Goal: Task Accomplishment & Management: Complete application form

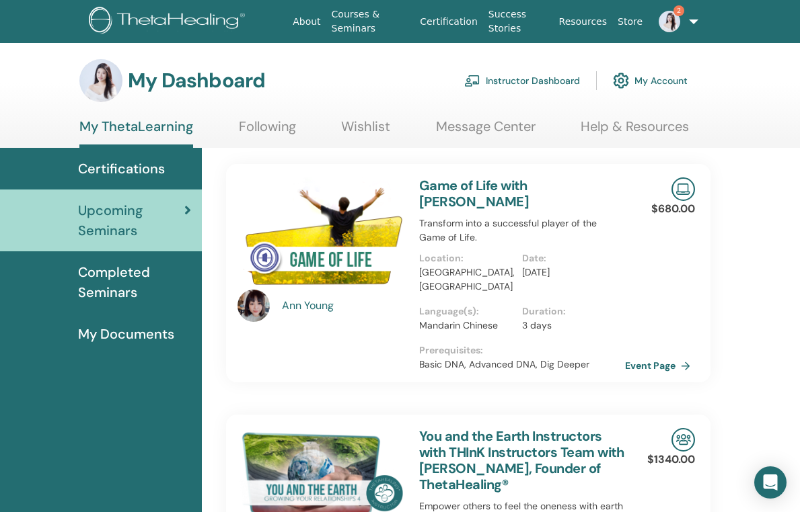
click at [536, 77] on link "Instructor Dashboard" at bounding box center [522, 81] width 116 height 30
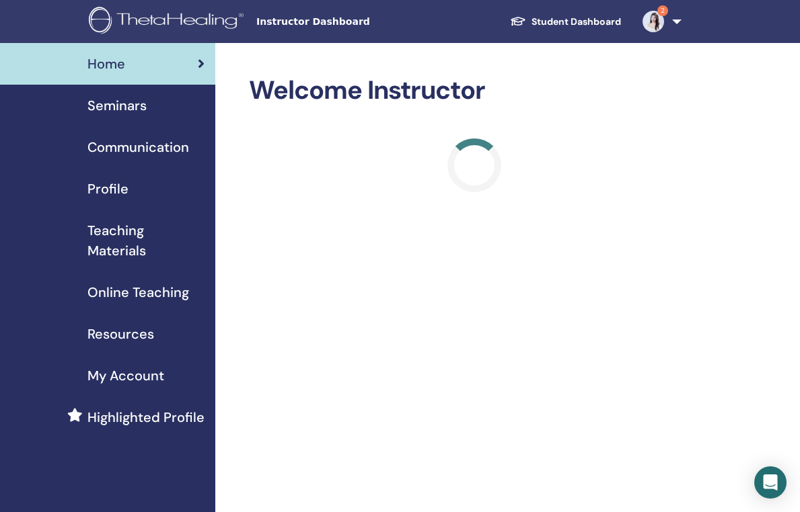
click at [123, 104] on span "Seminars" at bounding box center [116, 106] width 59 height 20
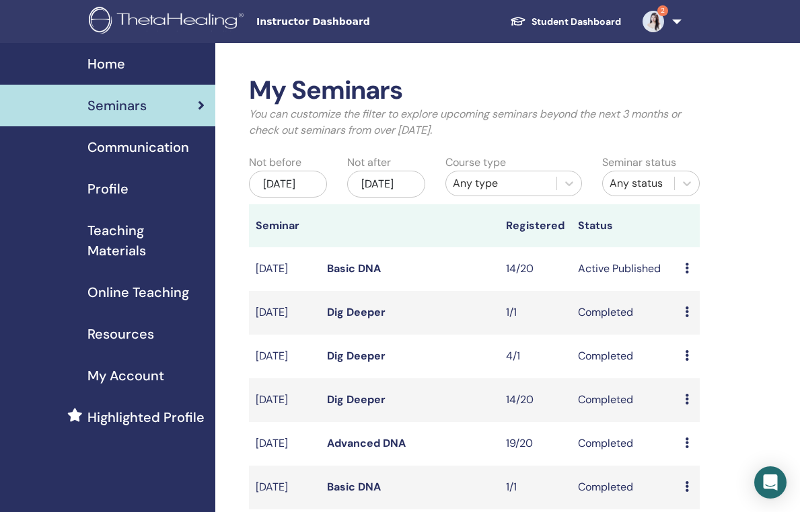
click at [688, 274] on icon at bounding box center [687, 268] width 4 height 11
click at [351, 274] on link "Basic DNA" at bounding box center [354, 269] width 54 height 14
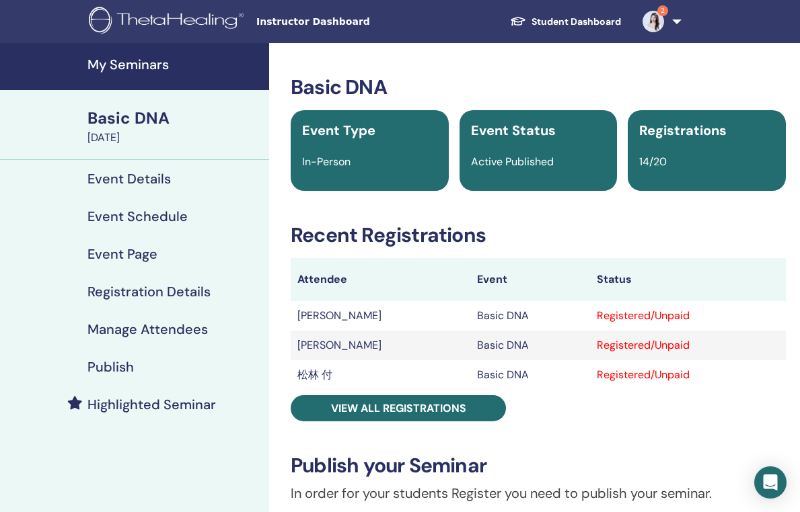
scroll to position [28, 0]
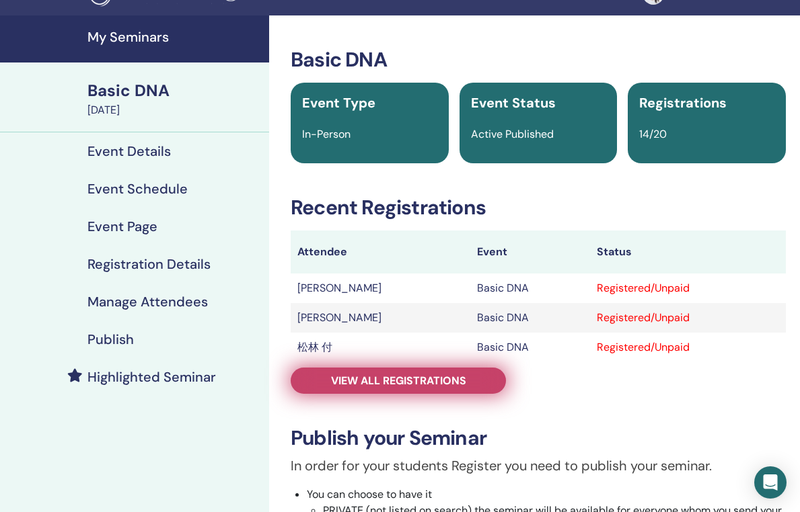
click at [385, 381] on span "View all registrations" at bounding box center [398, 381] width 135 height 14
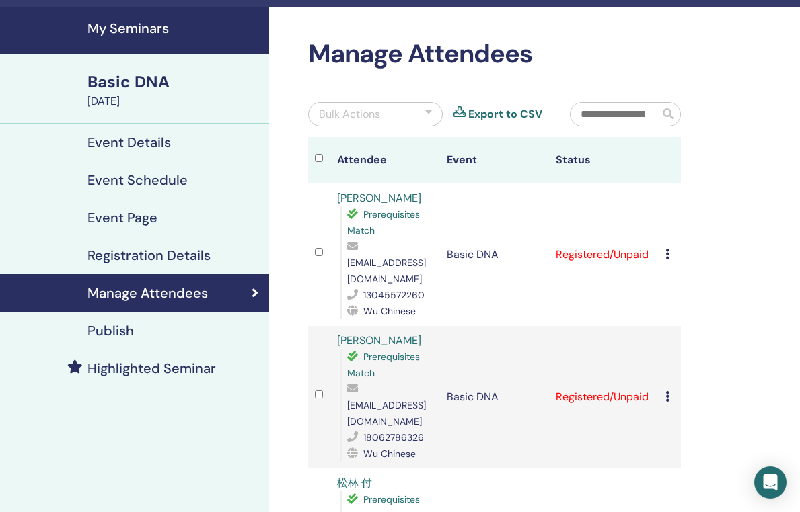
scroll to position [36, 0]
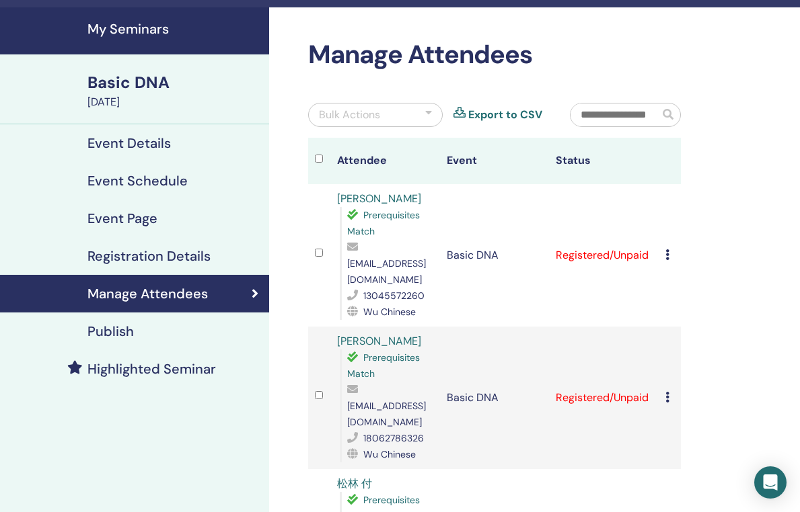
click at [663, 245] on td "Cancel Registration Do not auto-certify Mark as Paid Mark as Unpaid Mark as Abs…" at bounding box center [669, 255] width 22 height 143
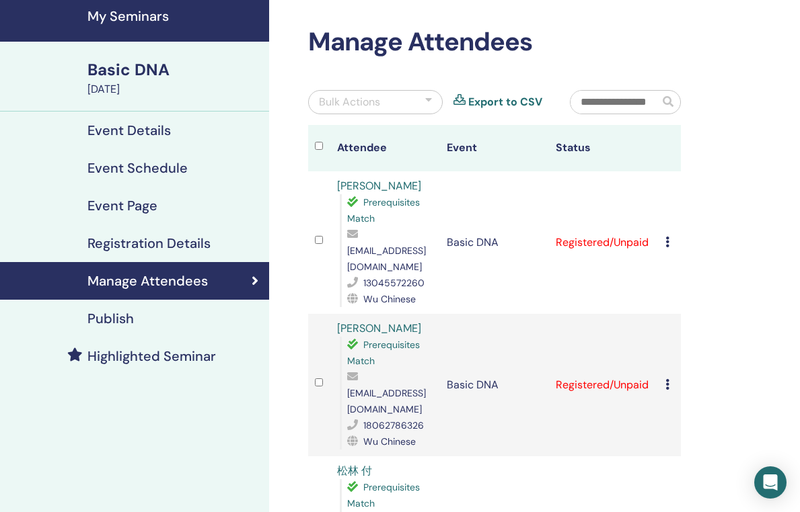
scroll to position [52, 0]
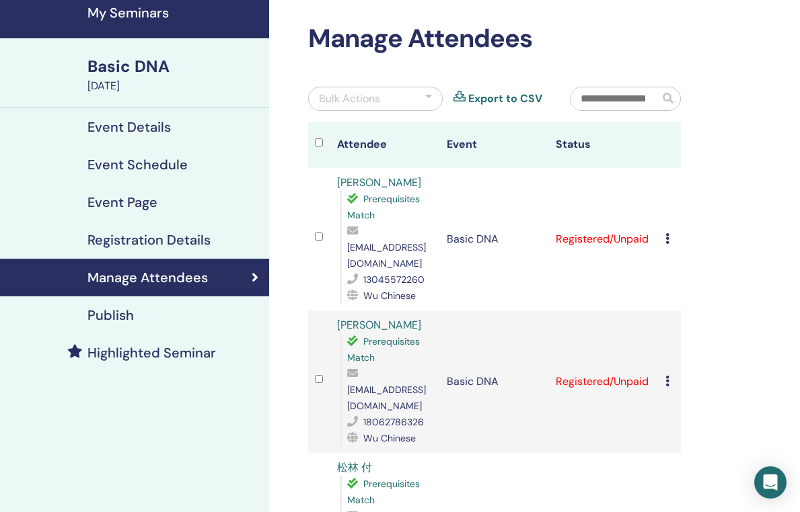
click at [668, 233] on icon at bounding box center [667, 238] width 4 height 11
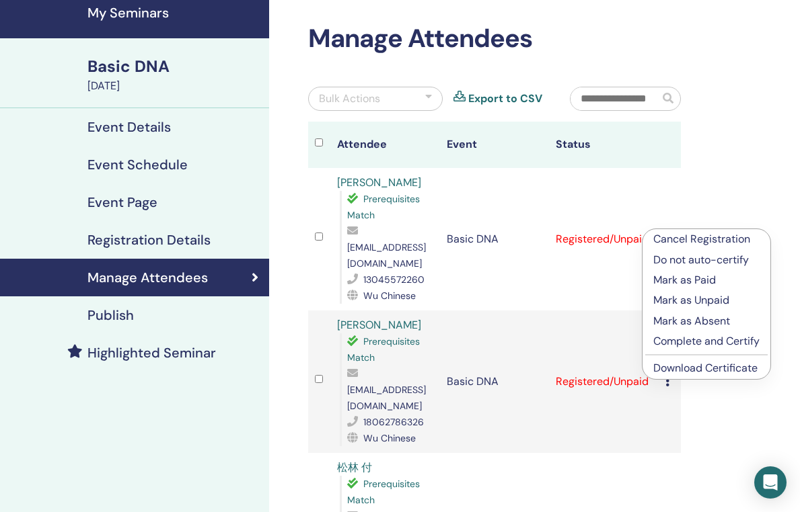
click at [675, 342] on p "Complete and Certify" at bounding box center [706, 342] width 106 height 16
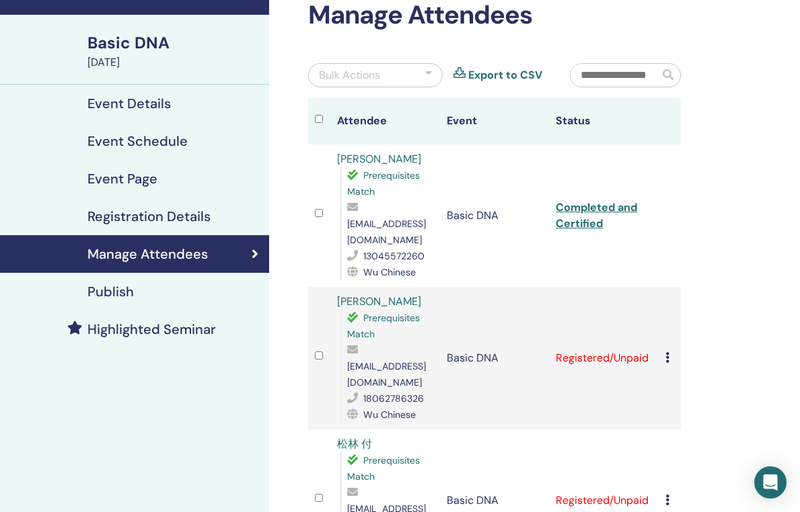
scroll to position [104, 0]
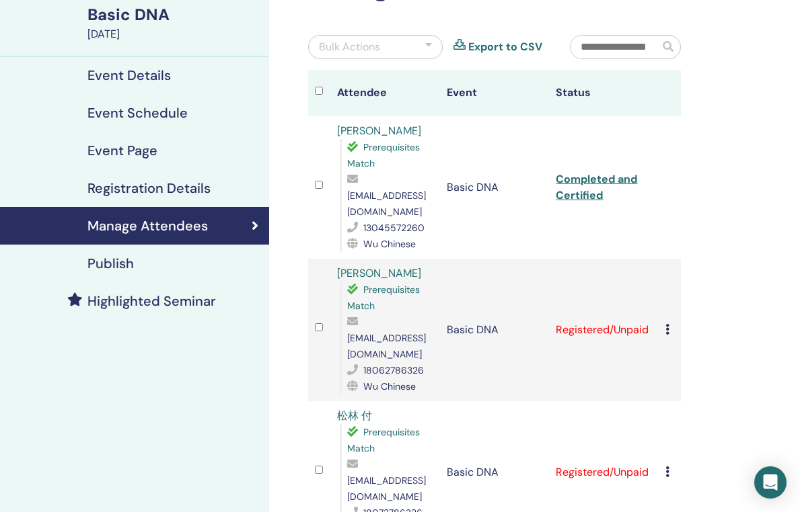
click at [589, 188] on link "Completed and Certified" at bounding box center [596, 187] width 81 height 30
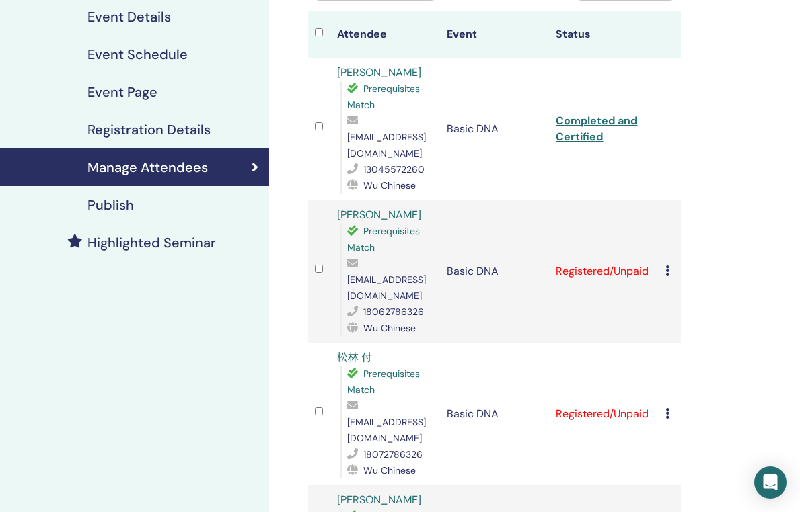
scroll to position [184, 0]
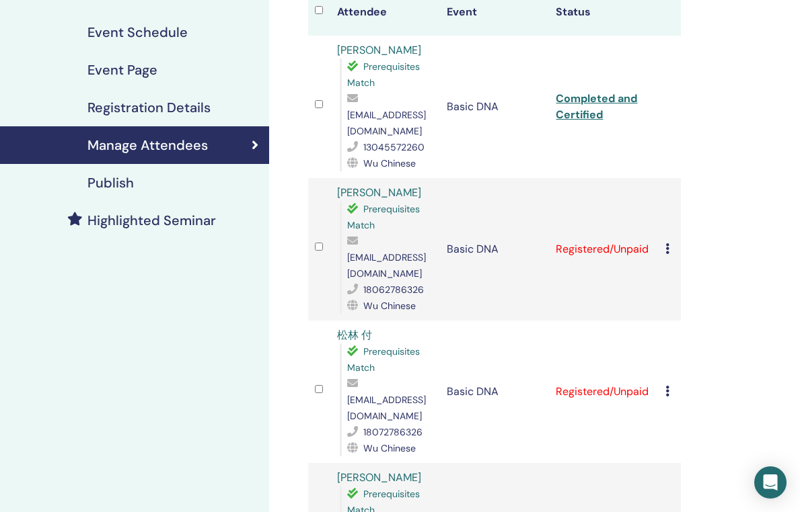
click at [666, 243] on icon at bounding box center [667, 248] width 4 height 11
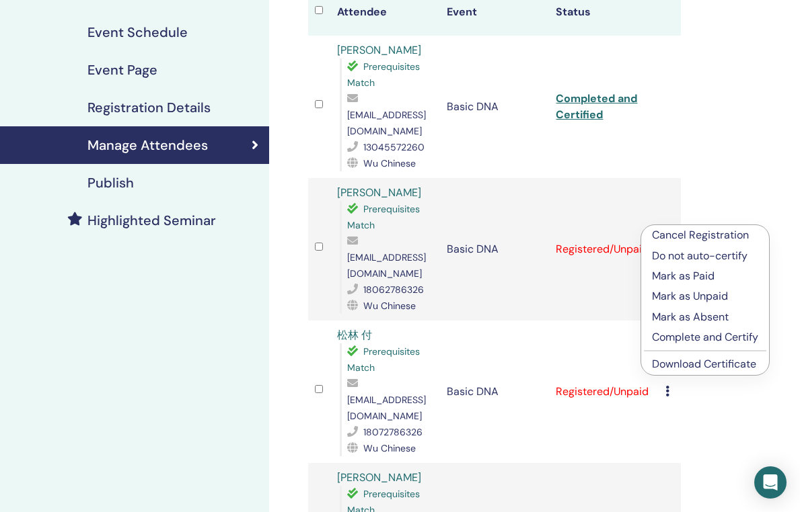
click at [663, 339] on p "Complete and Certify" at bounding box center [705, 338] width 106 height 16
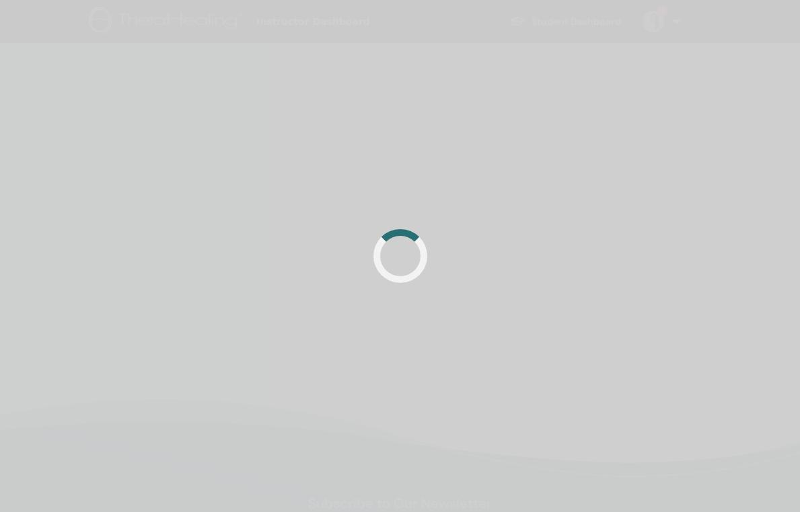
scroll to position [184, 0]
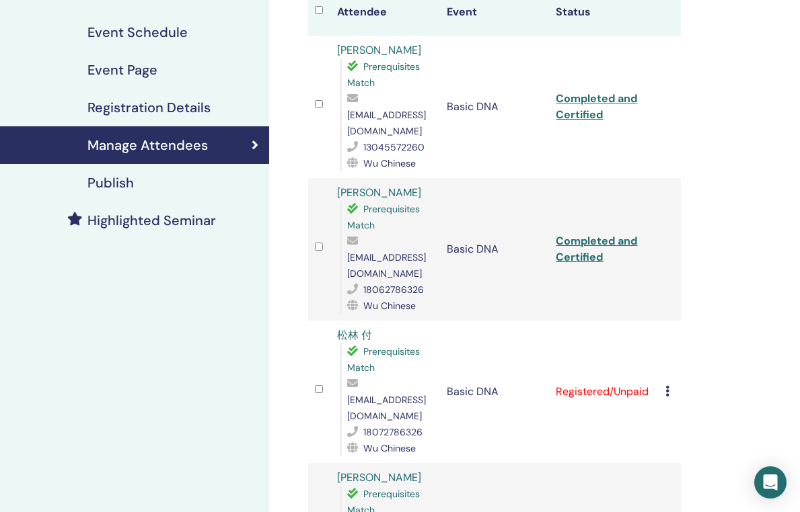
click at [595, 236] on link "Completed and Certified" at bounding box center [596, 249] width 81 height 30
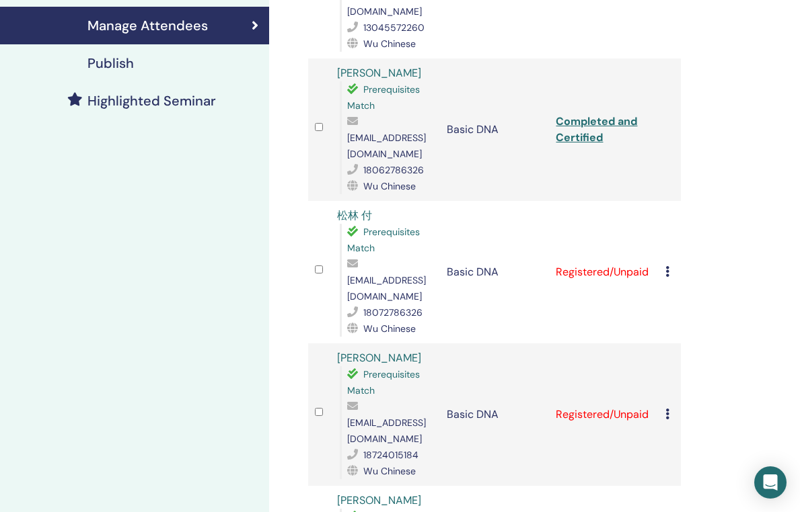
scroll to position [305, 0]
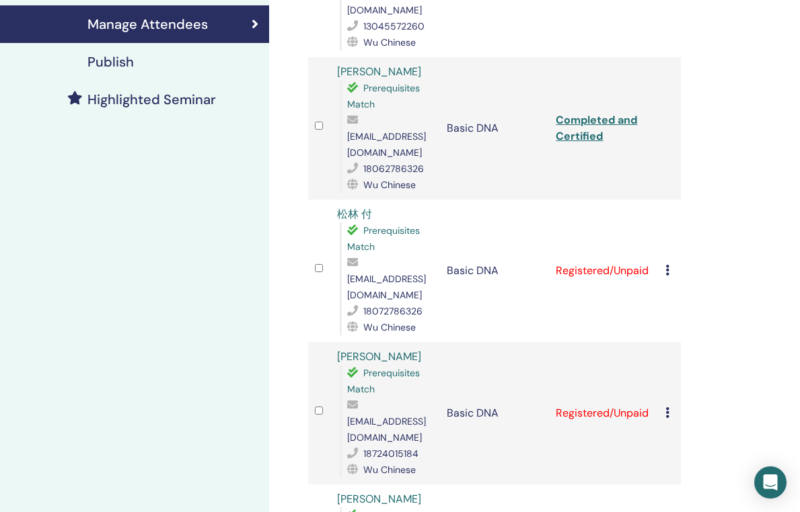
click at [666, 265] on icon at bounding box center [667, 270] width 4 height 11
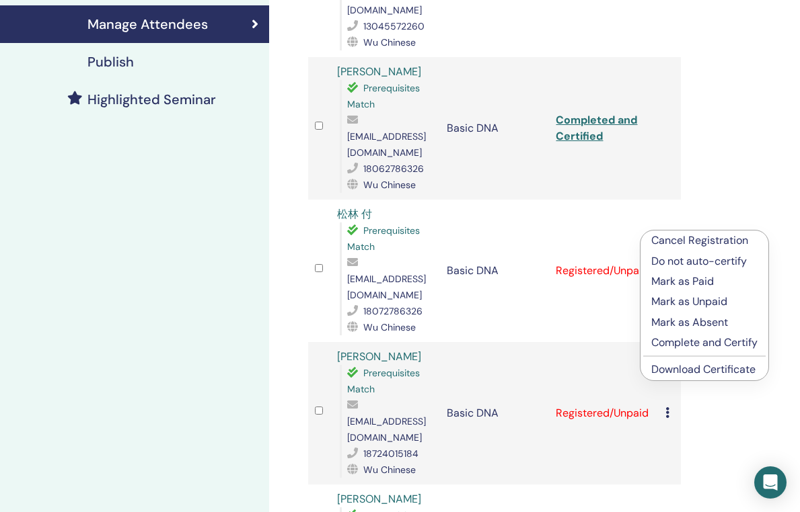
click at [691, 367] on link "Download Certificate" at bounding box center [703, 370] width 104 height 14
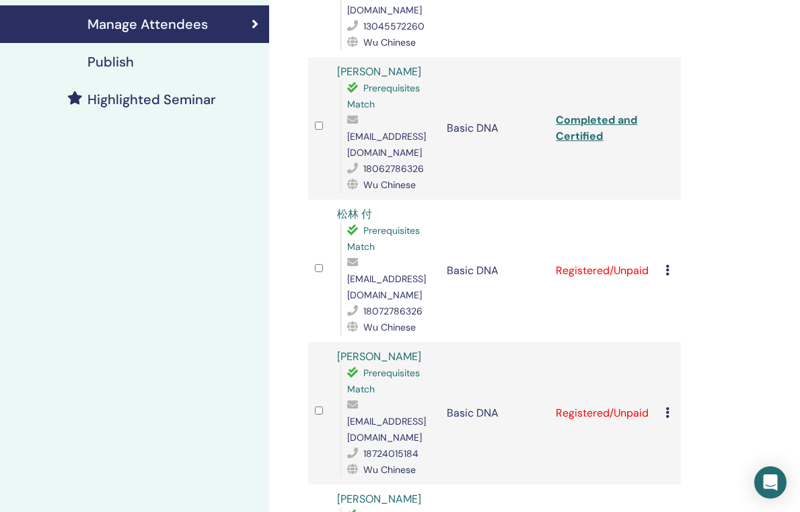
click at [666, 265] on icon at bounding box center [667, 270] width 4 height 11
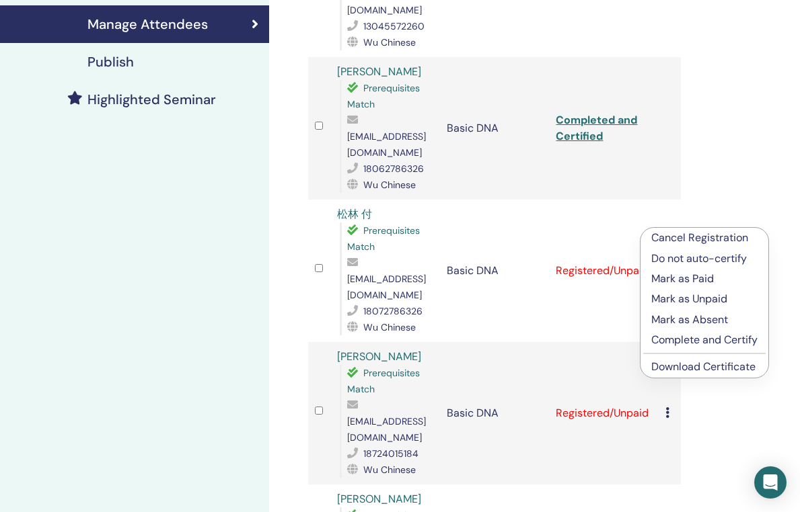
click at [693, 338] on p "Complete and Certify" at bounding box center [704, 340] width 106 height 16
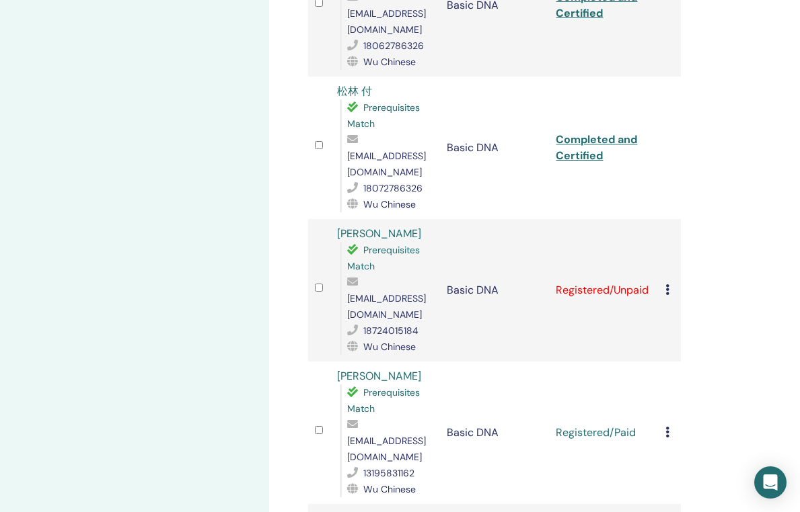
scroll to position [427, 0]
click at [665, 286] on icon at bounding box center [667, 291] width 4 height 11
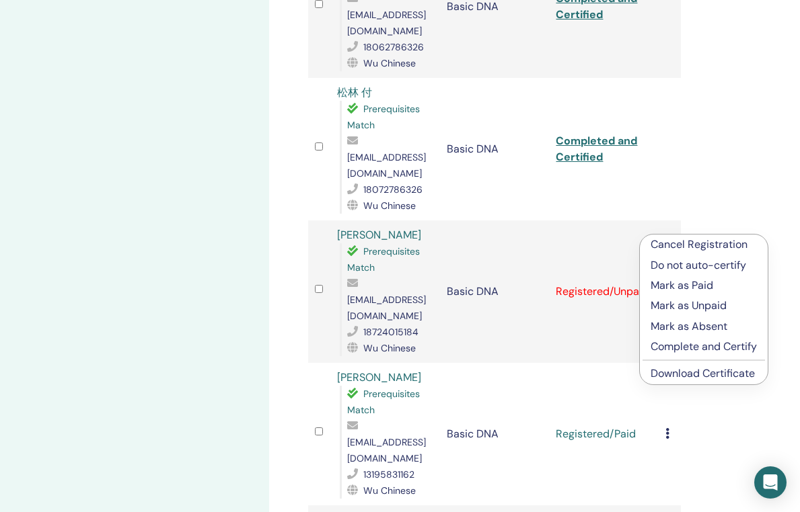
click at [683, 348] on p "Complete and Certify" at bounding box center [703, 347] width 106 height 16
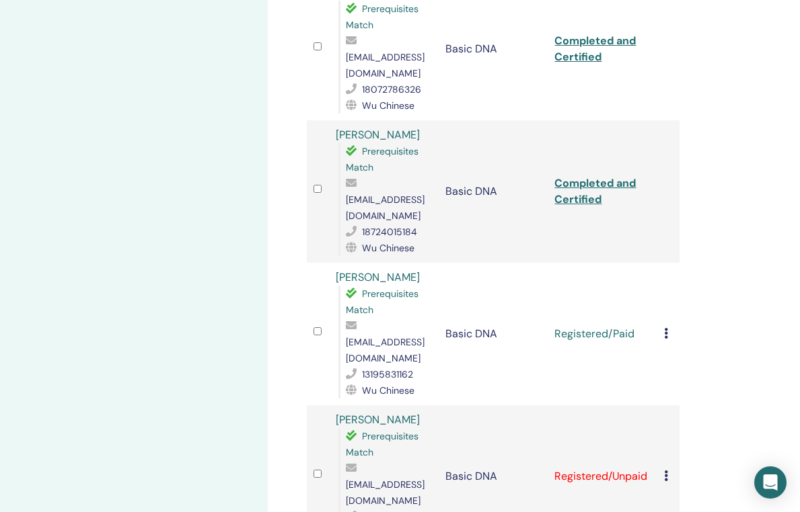
scroll to position [527, 1]
click at [573, 176] on link "Completed and Certified" at bounding box center [595, 191] width 81 height 30
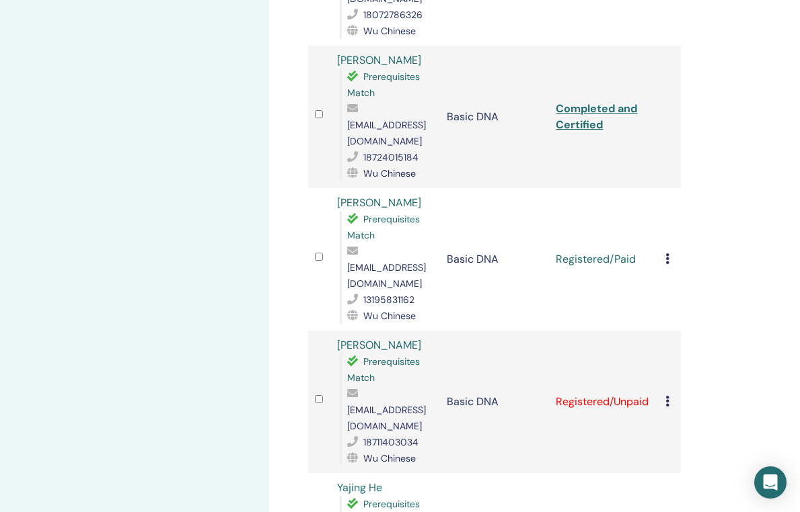
click at [666, 254] on icon at bounding box center [667, 259] width 4 height 11
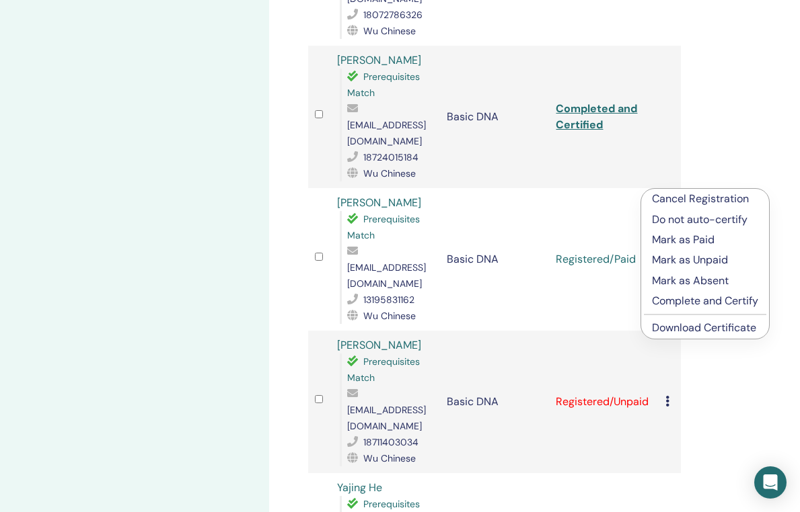
click at [703, 302] on p "Complete and Certify" at bounding box center [705, 301] width 106 height 16
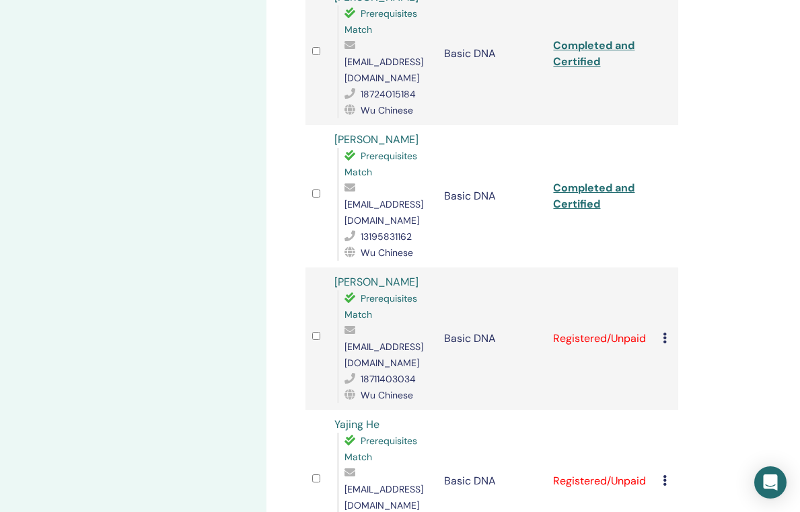
scroll to position [666, 3]
click at [582, 180] on link "Completed and Certified" at bounding box center [593, 195] width 81 height 30
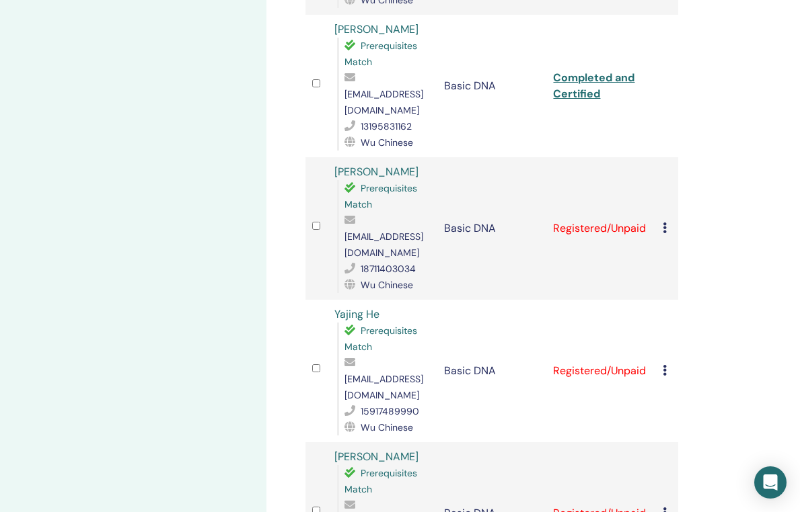
scroll to position [777, 3]
click at [664, 221] on icon at bounding box center [664, 226] width 4 height 11
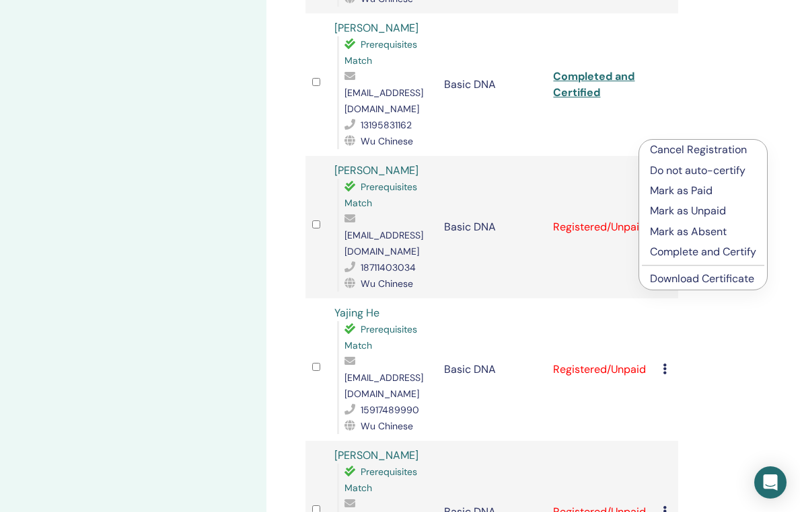
click at [691, 251] on p "Complete and Certify" at bounding box center [703, 252] width 106 height 16
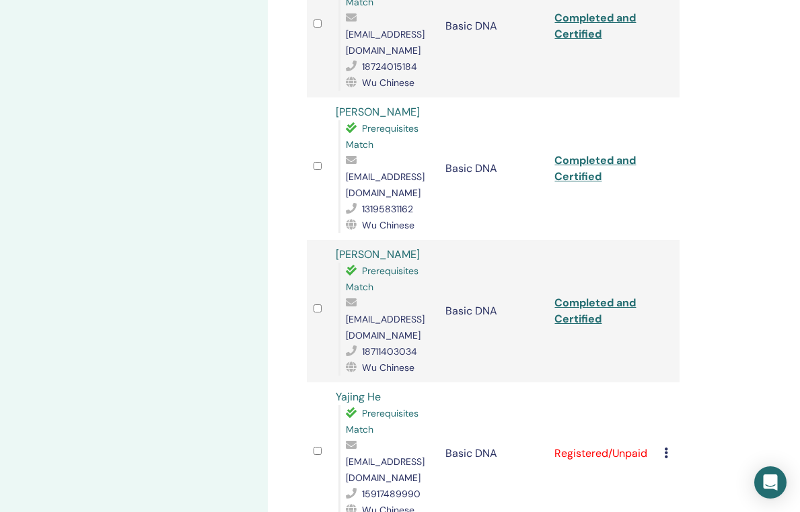
scroll to position [697, 1]
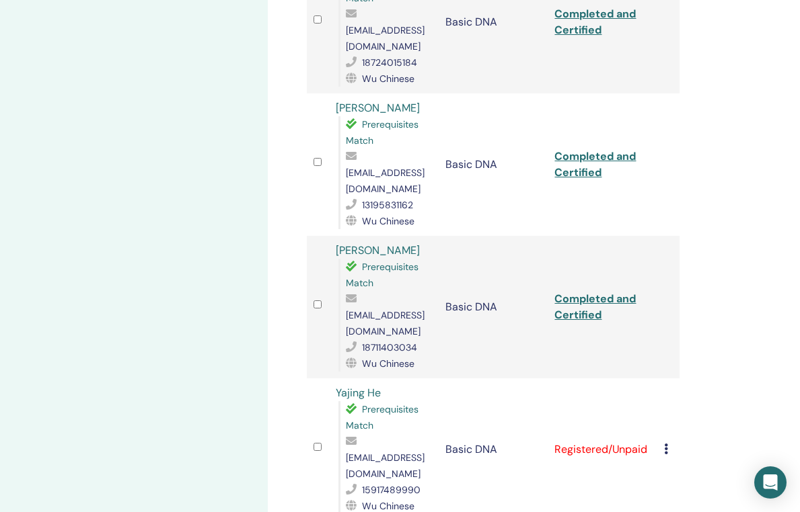
click at [590, 292] on link "Completed and Certified" at bounding box center [594, 307] width 81 height 30
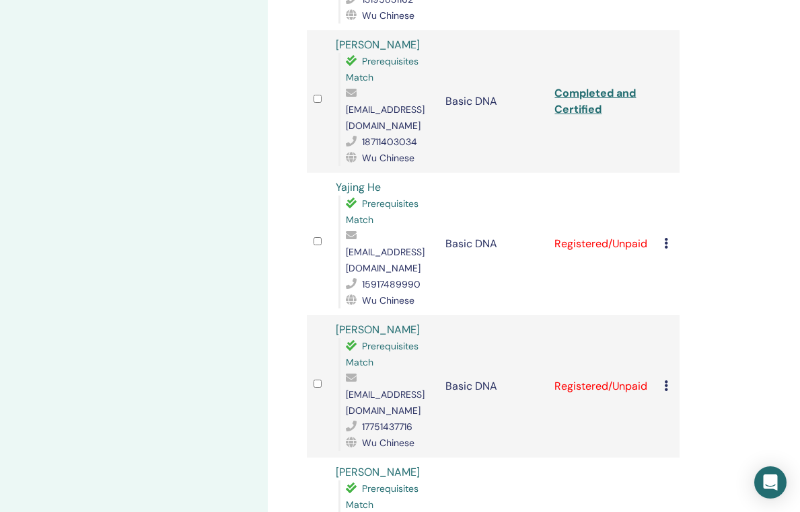
scroll to position [921, 1]
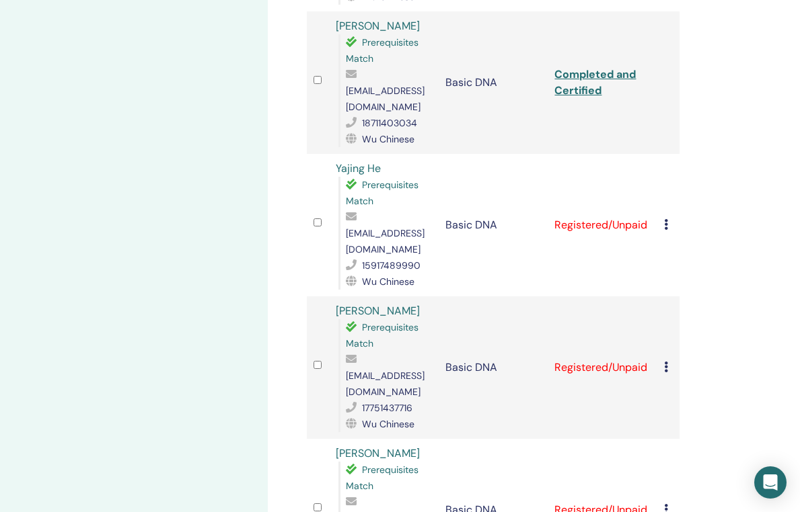
click at [664, 219] on icon at bounding box center [666, 224] width 4 height 11
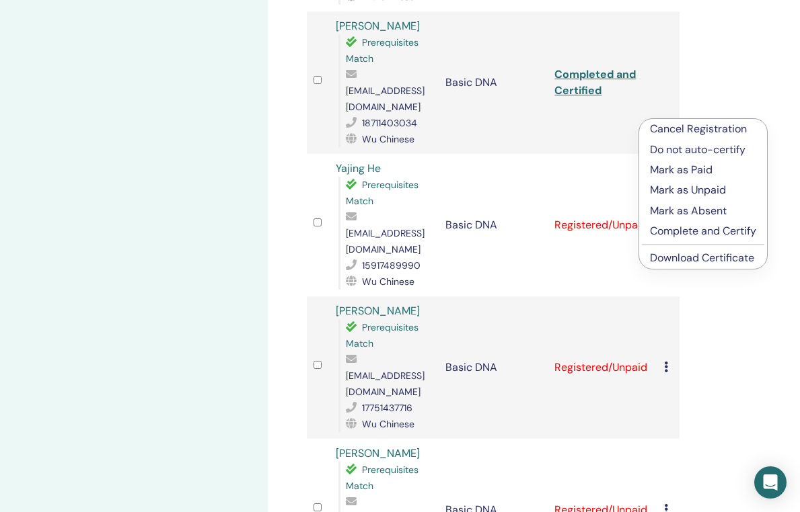
click at [681, 226] on p "Complete and Certify" at bounding box center [703, 231] width 106 height 16
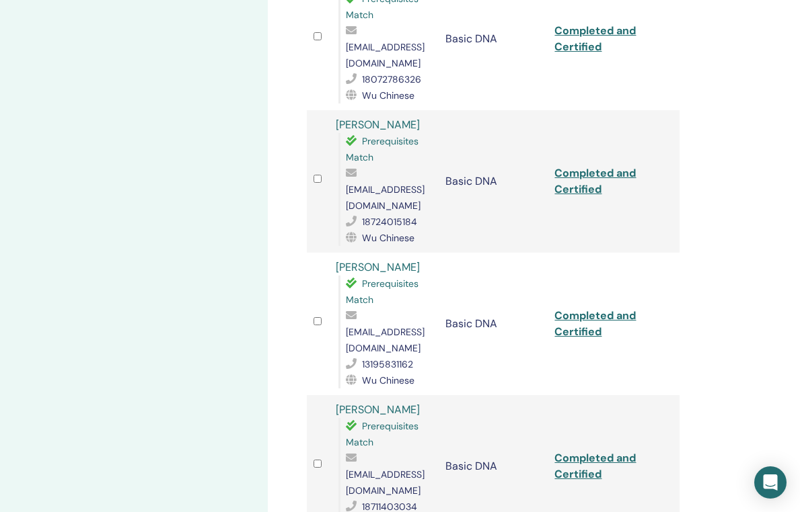
scroll to position [837, 1]
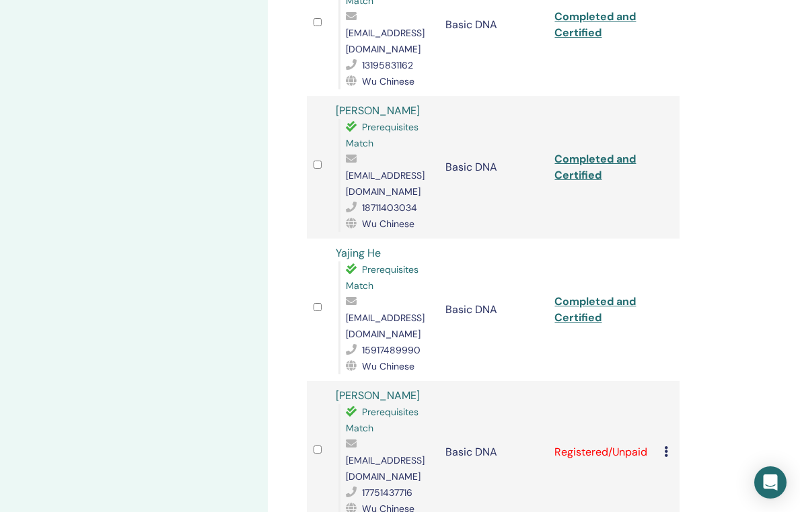
click at [590, 295] on link "Completed and Certified" at bounding box center [594, 310] width 81 height 30
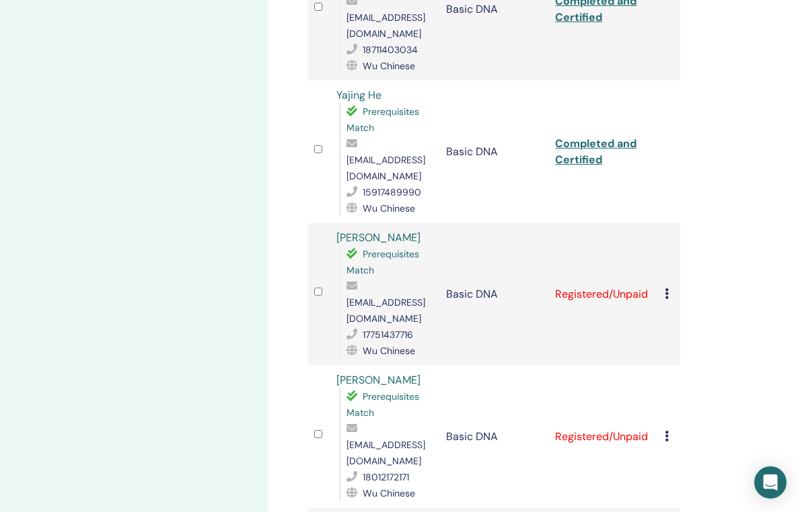
scroll to position [996, 1]
click at [665, 287] on icon at bounding box center [666, 292] width 4 height 11
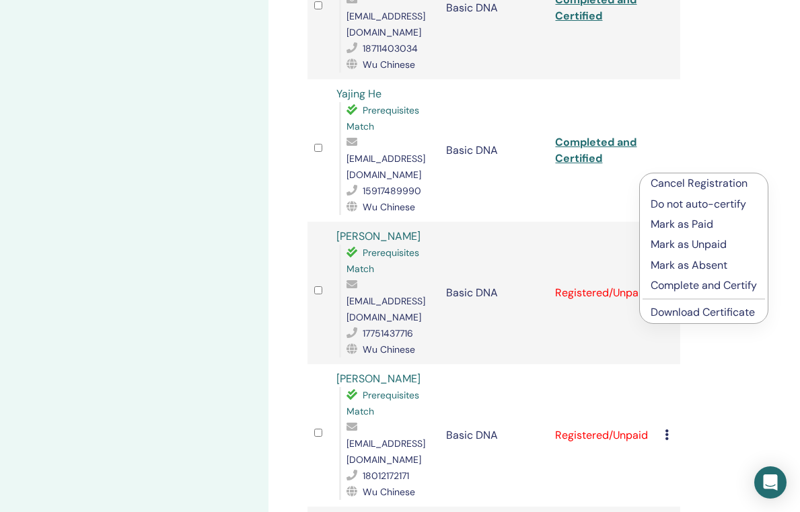
click at [680, 287] on p "Complete and Certify" at bounding box center [703, 286] width 106 height 16
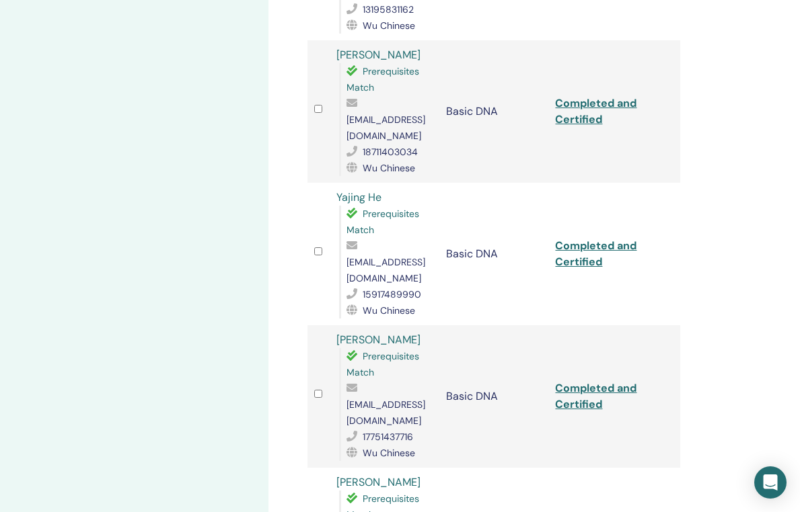
scroll to position [894, 0]
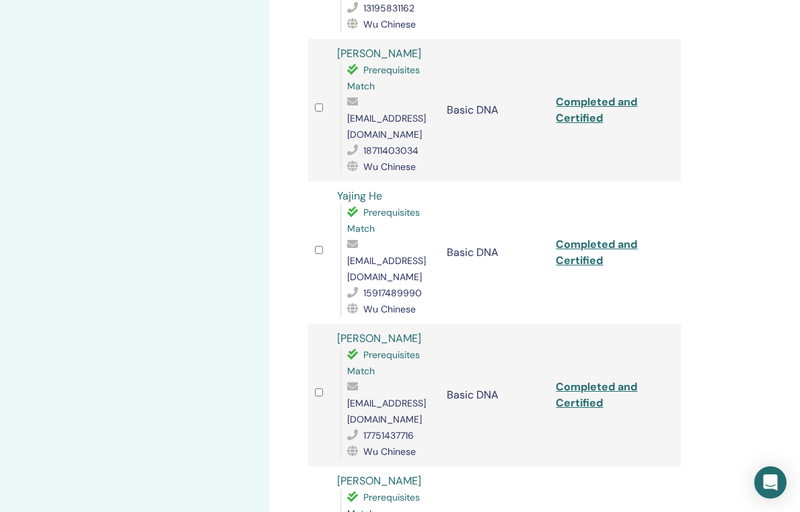
click at [581, 380] on link "Completed and Certified" at bounding box center [596, 395] width 81 height 30
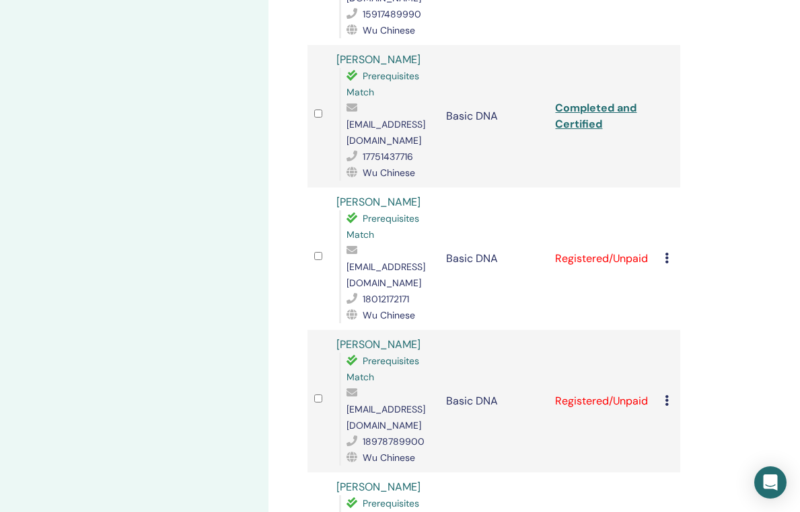
scroll to position [1173, 0]
click at [667, 253] on icon at bounding box center [667, 258] width 4 height 11
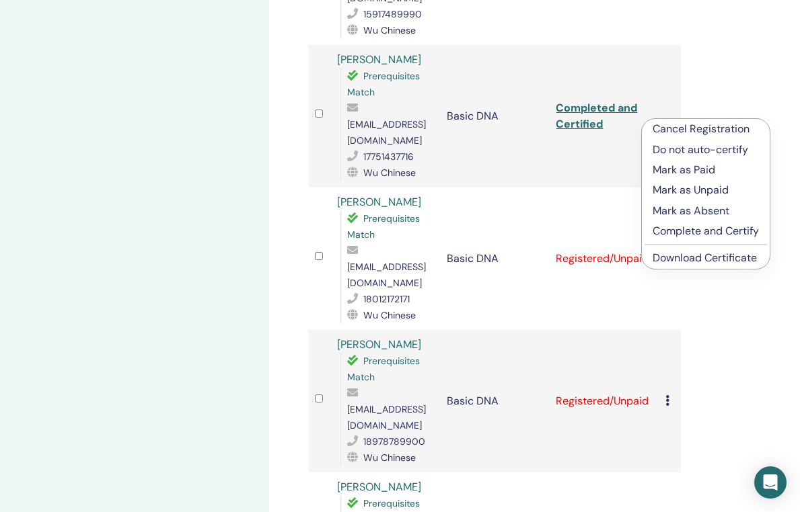
click at [731, 228] on p "Complete and Certify" at bounding box center [705, 231] width 106 height 16
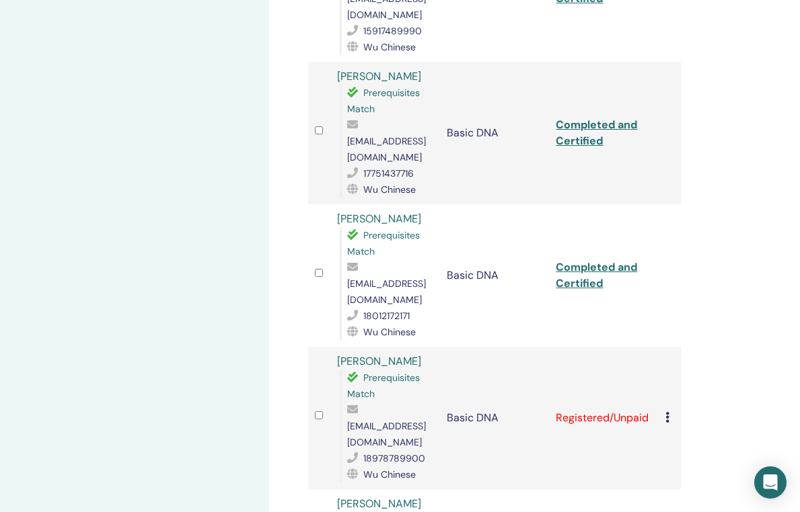
scroll to position [1129, 0]
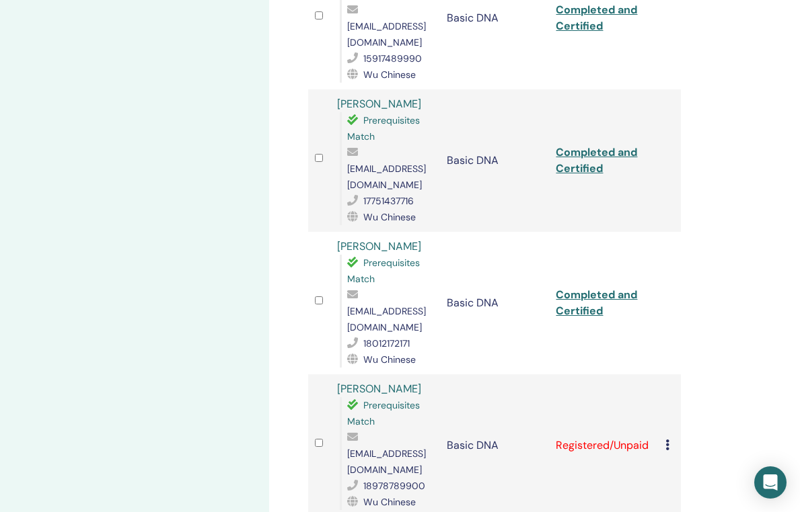
click at [590, 232] on td "Completed and Certified" at bounding box center [604, 303] width 110 height 143
click at [587, 288] on link "Completed and Certified" at bounding box center [596, 303] width 81 height 30
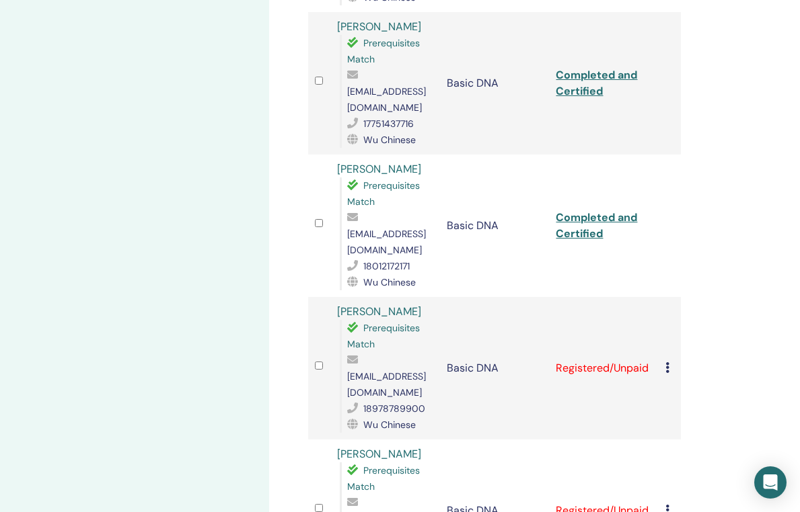
scroll to position [1213, 0]
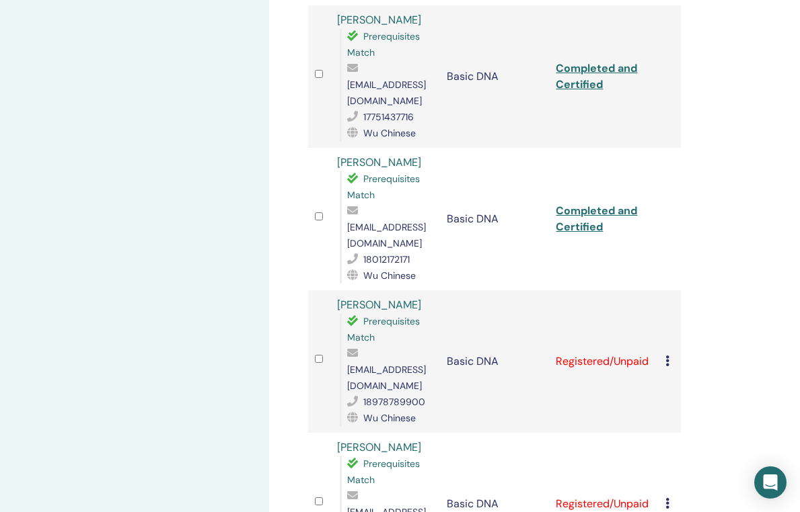
click at [669, 356] on icon at bounding box center [667, 361] width 4 height 11
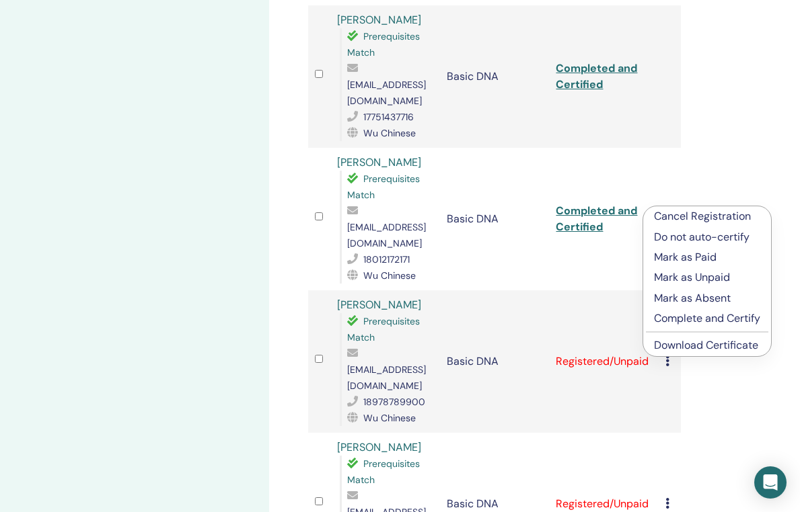
click at [683, 317] on p "Complete and Certify" at bounding box center [707, 319] width 106 height 16
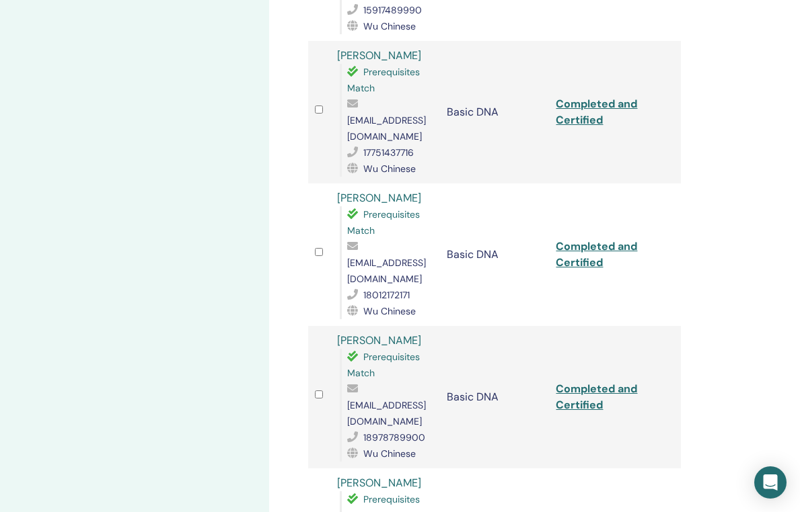
scroll to position [1186, 0]
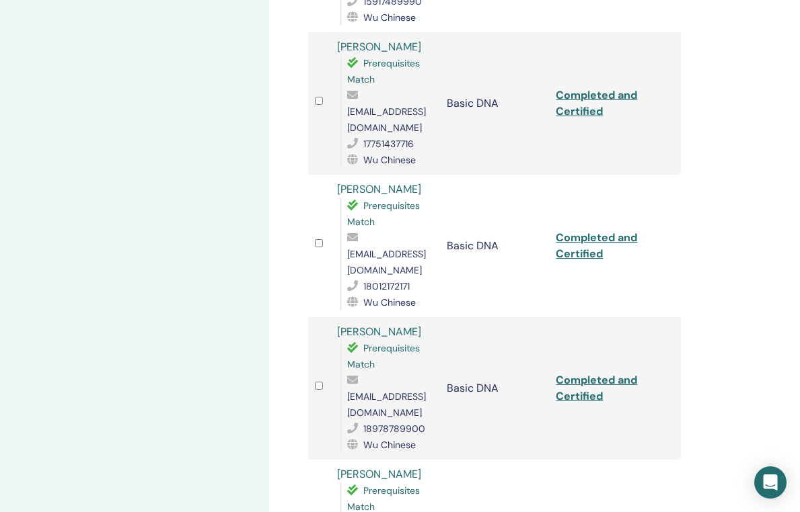
click at [584, 373] on link "Completed and Certified" at bounding box center [596, 388] width 81 height 30
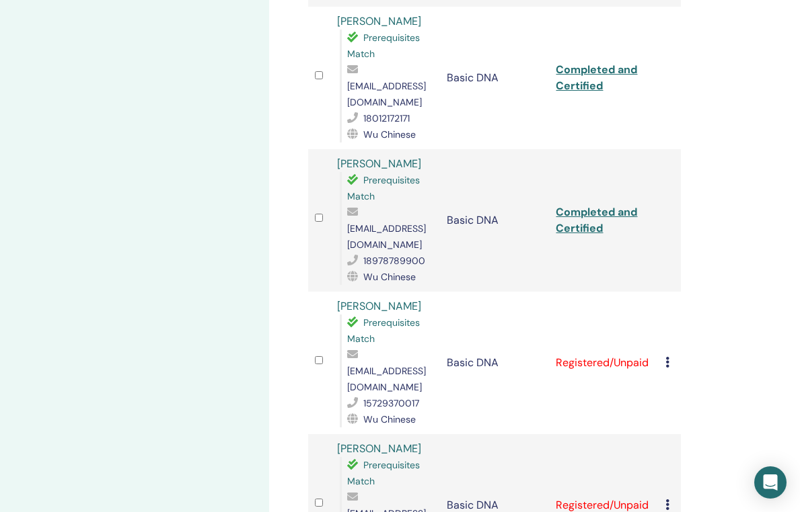
scroll to position [1371, 0]
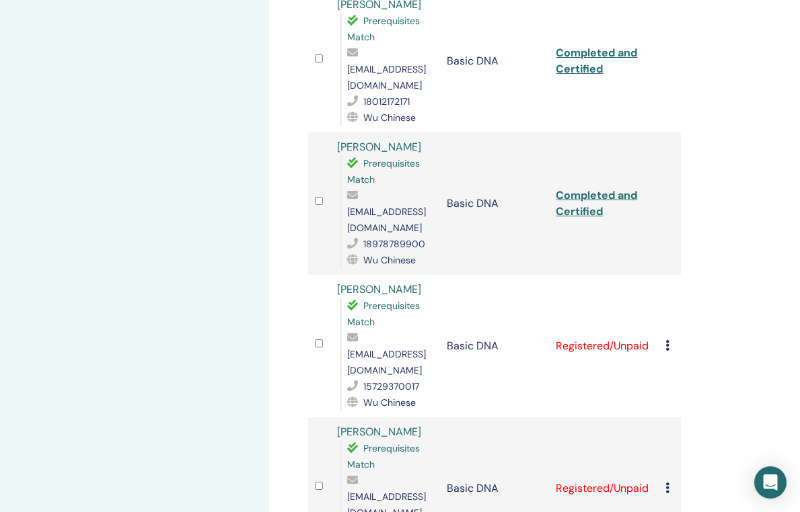
click at [666, 340] on icon at bounding box center [667, 345] width 4 height 11
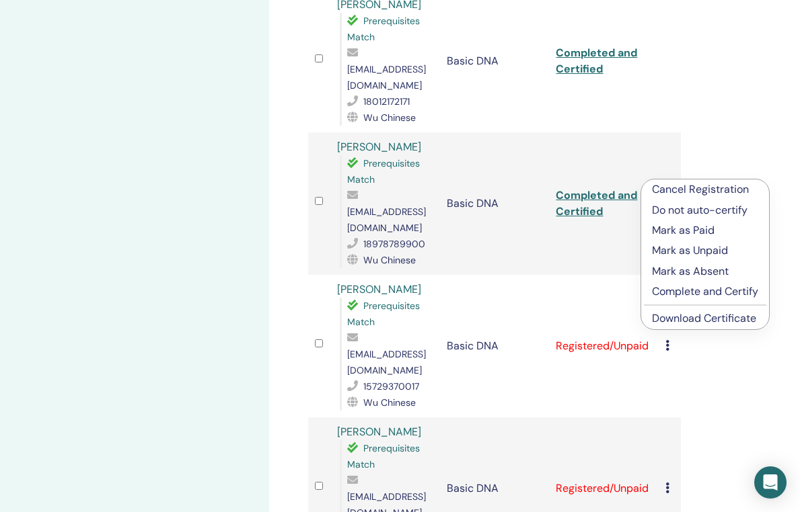
click at [677, 289] on p "Complete and Certify" at bounding box center [705, 292] width 106 height 16
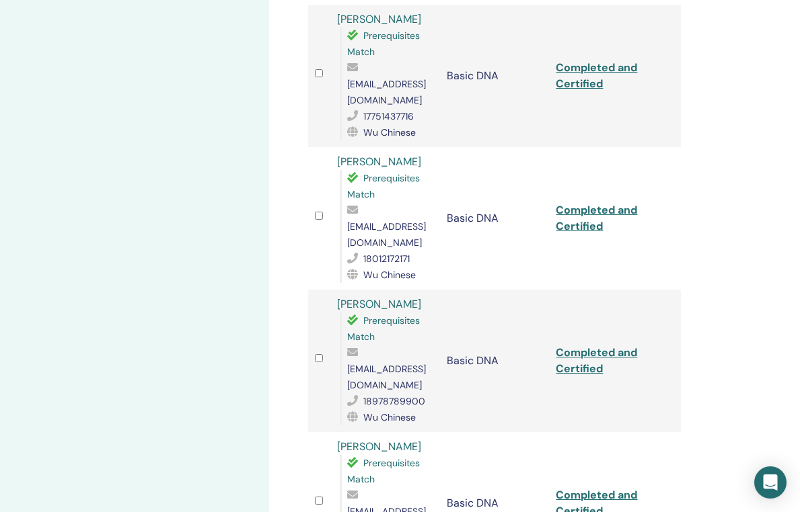
scroll to position [1240, 0]
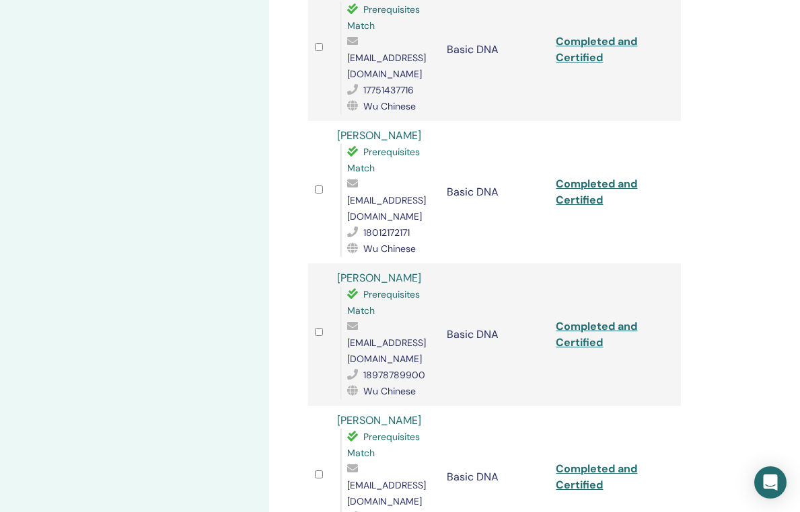
click at [579, 462] on link "Completed and Certified" at bounding box center [596, 477] width 81 height 30
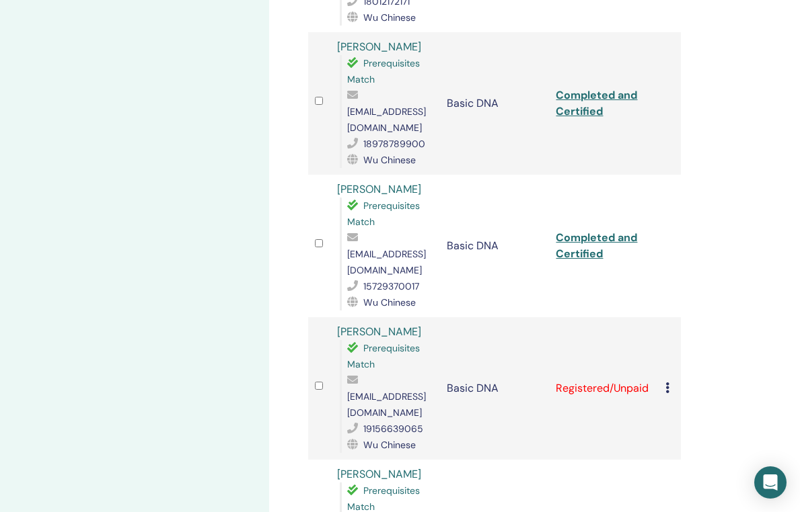
scroll to position [1494, 0]
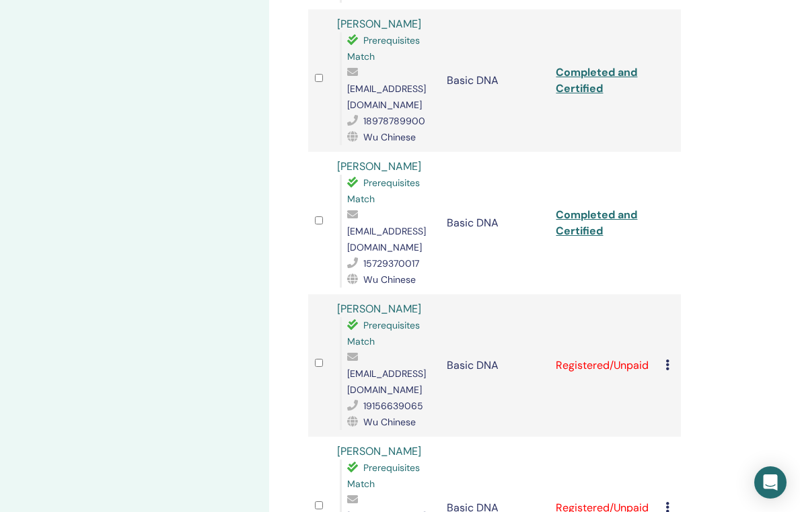
click at [666, 360] on icon at bounding box center [667, 365] width 4 height 11
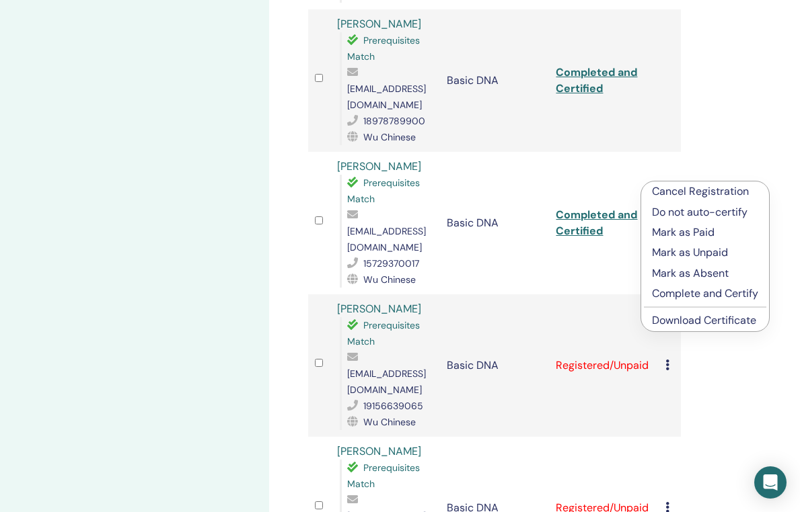
click at [685, 291] on p "Complete and Certify" at bounding box center [705, 294] width 106 height 16
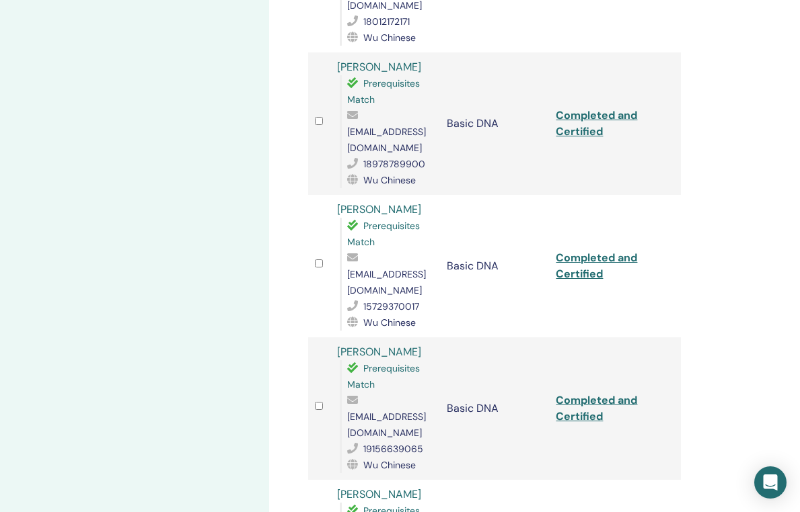
scroll to position [1450, 0]
click at [586, 394] on link "Completed and Certified" at bounding box center [596, 409] width 81 height 30
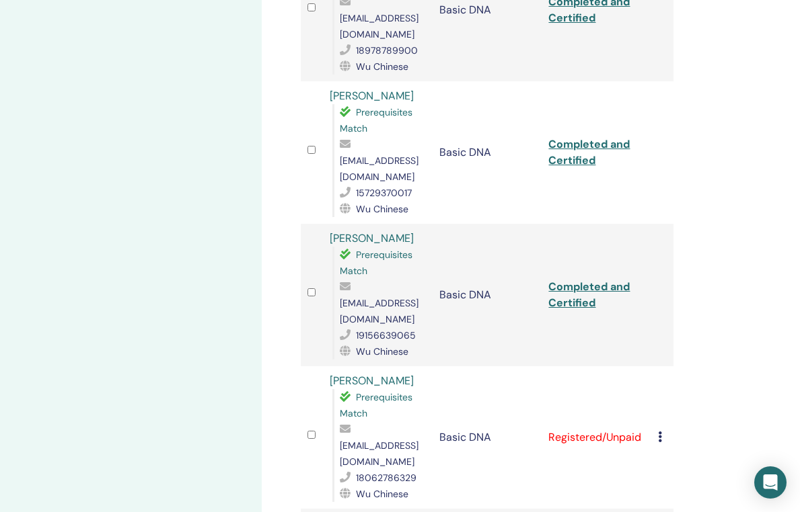
scroll to position [1599, 7]
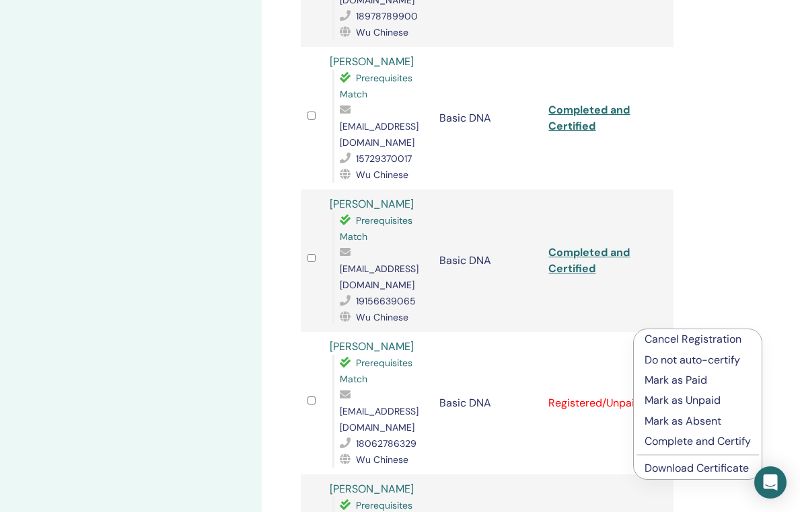
click at [666, 441] on p "Complete and Certify" at bounding box center [697, 442] width 106 height 16
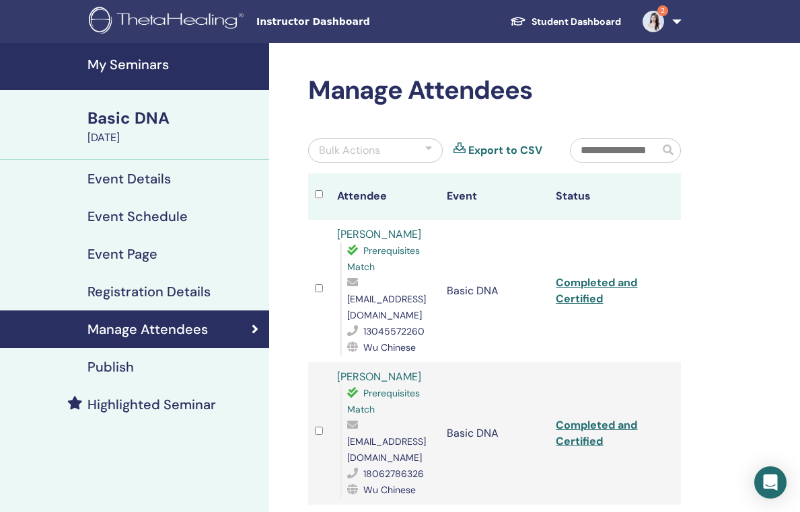
scroll to position [1599, 7]
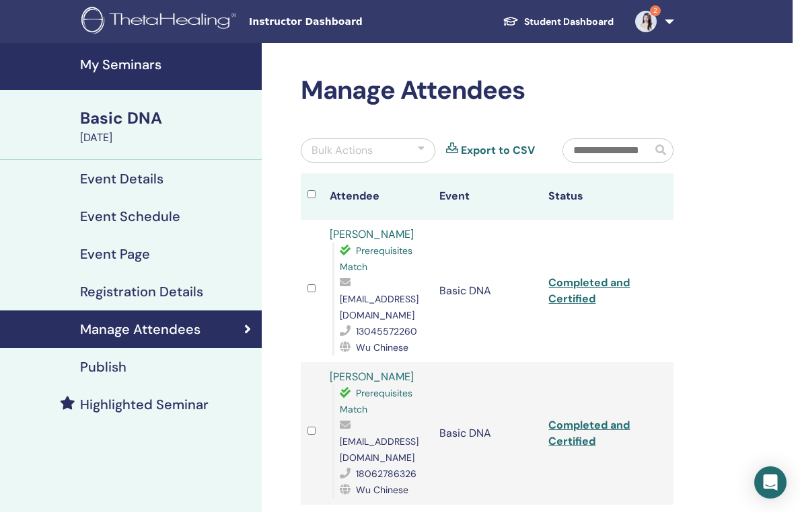
scroll to position [0, 7]
click at [114, 365] on h4 "Publish" at bounding box center [103, 367] width 46 height 16
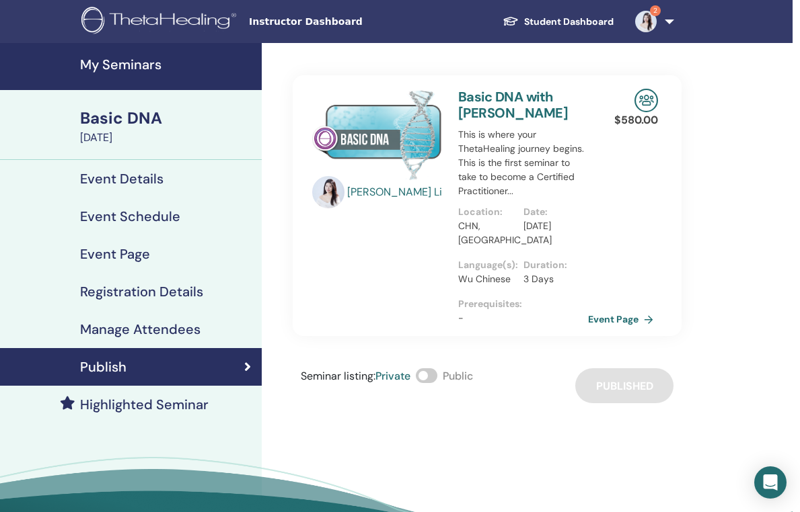
click at [131, 64] on h4 "My Seminars" at bounding box center [167, 64] width 174 height 16
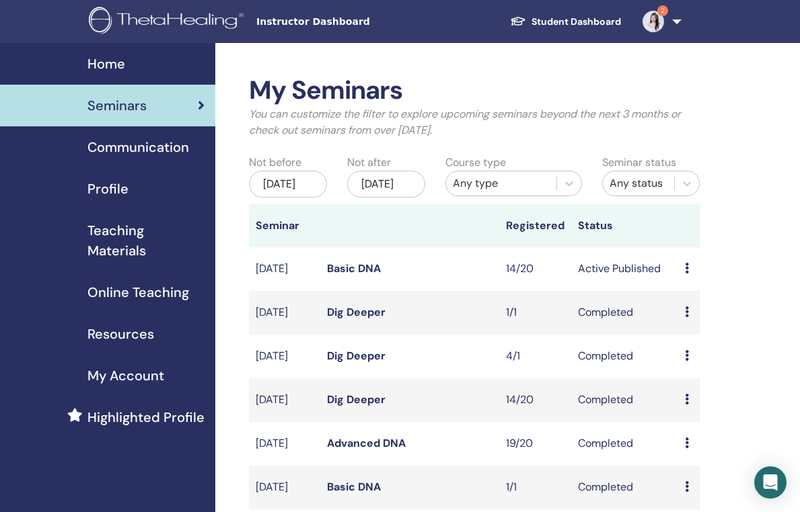
click at [125, 54] on div "Home" at bounding box center [108, 64] width 194 height 20
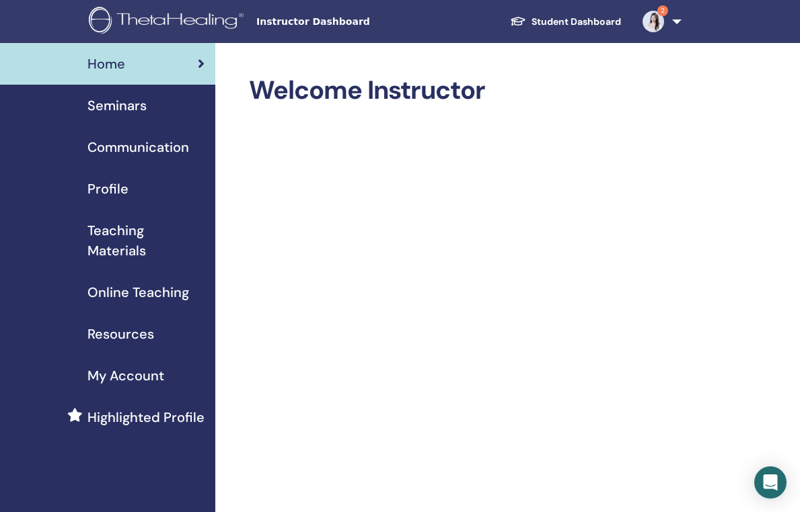
click at [125, 114] on span "Seminars" at bounding box center [116, 106] width 59 height 20
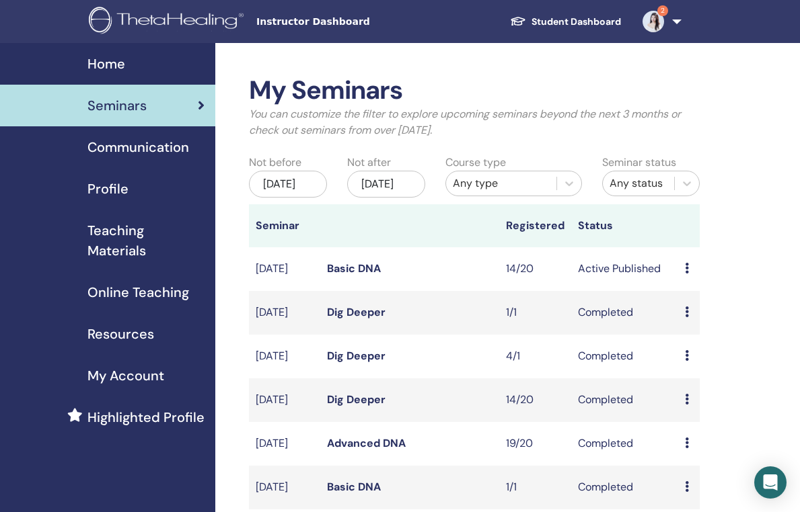
click at [170, 153] on span "Communication" at bounding box center [138, 147] width 102 height 20
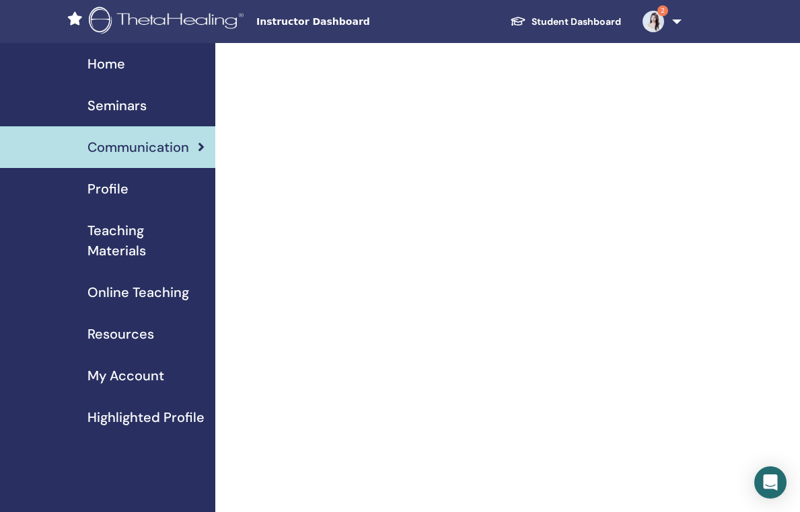
click at [135, 197] on div "Profile" at bounding box center [108, 189] width 194 height 20
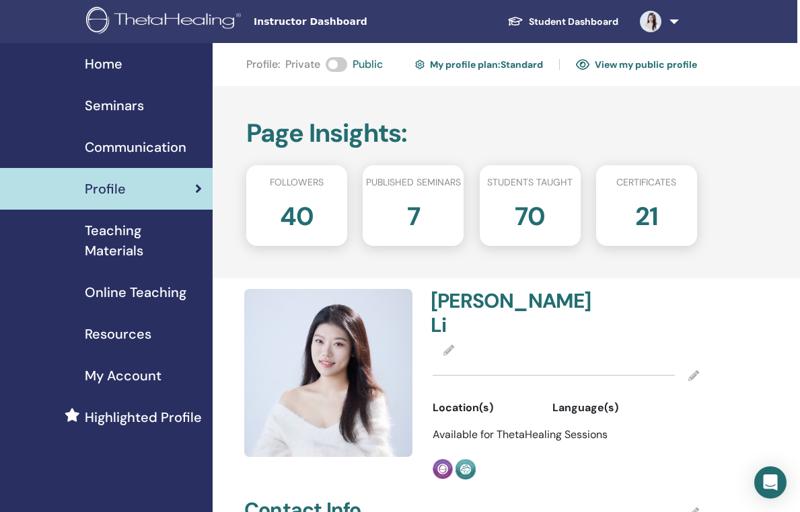
scroll to position [0, 3]
click at [129, 96] on span "Seminars" at bounding box center [114, 106] width 59 height 20
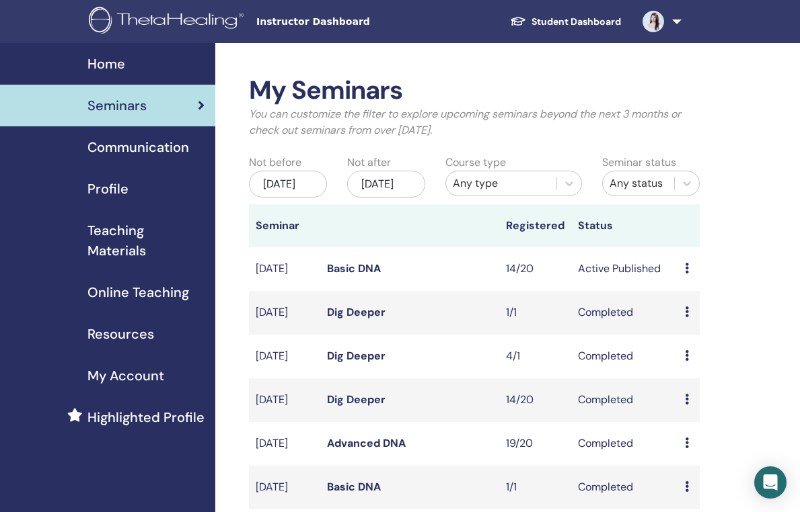
click at [143, 287] on span "Online Teaching" at bounding box center [138, 292] width 102 height 20
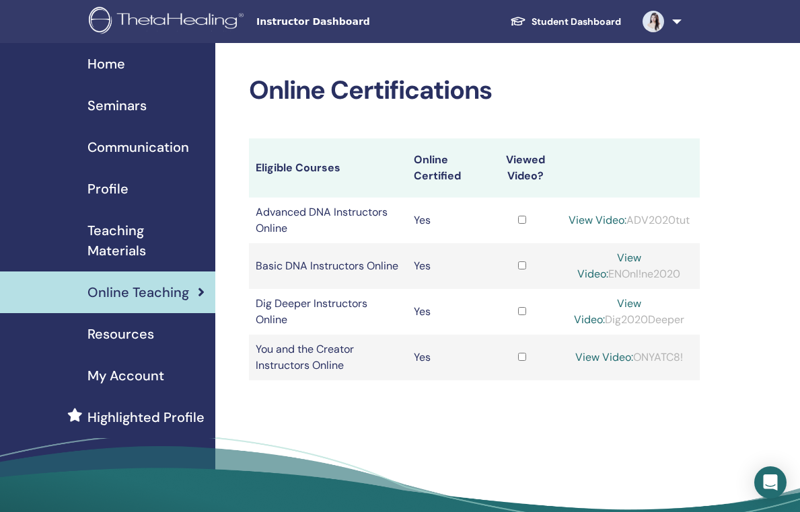
click at [117, 69] on span "Home" at bounding box center [106, 64] width 38 height 20
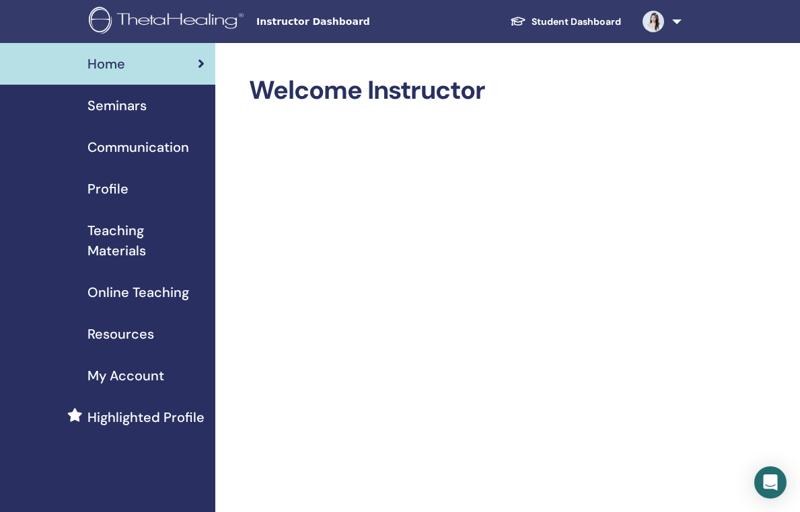
click at [137, 112] on span "Seminars" at bounding box center [116, 106] width 59 height 20
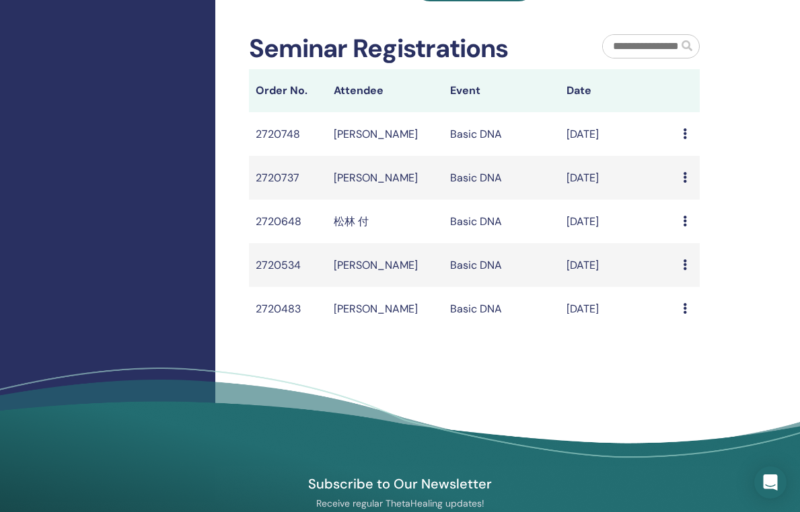
scroll to position [591, 0]
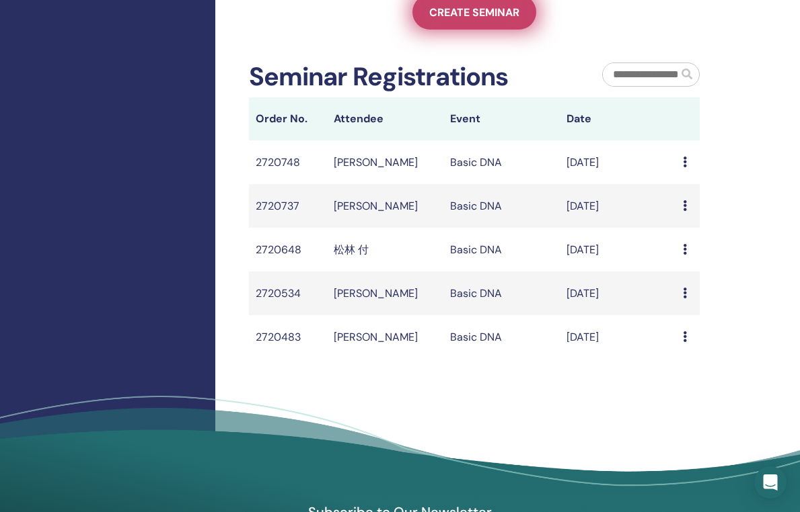
click at [481, 20] on span "Create seminar" at bounding box center [474, 12] width 90 height 14
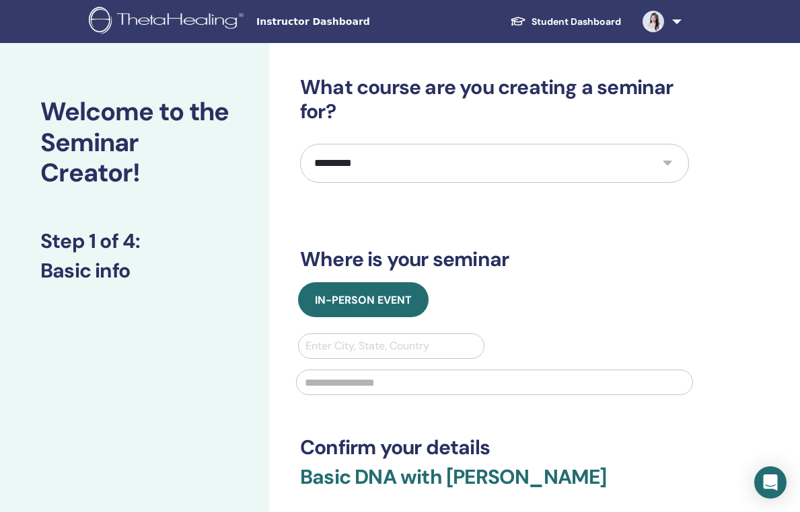
select select "*"
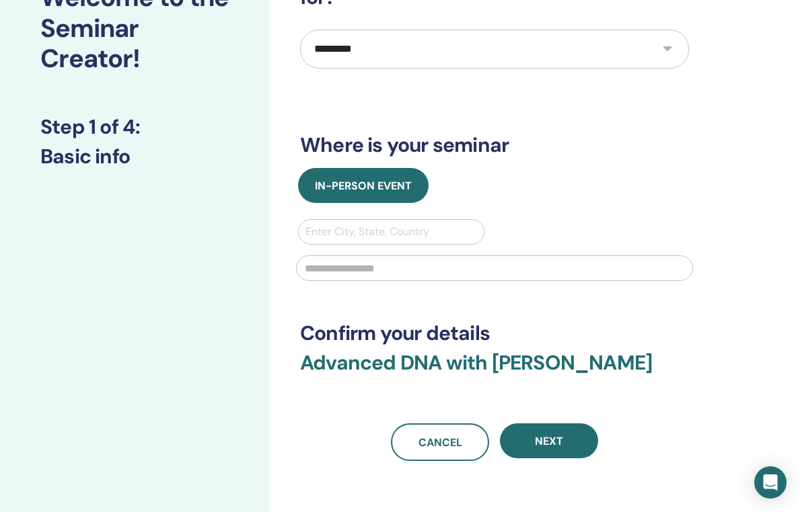
scroll to position [120, 0]
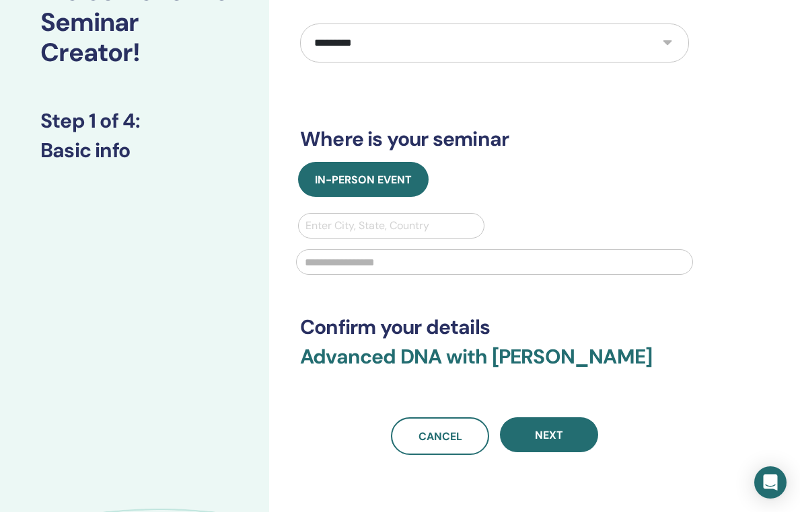
click at [391, 220] on div "Enter City, State, Country" at bounding box center [390, 226] width 171 height 16
click at [360, 229] on div "Enter City, State, Country" at bounding box center [390, 226] width 171 height 16
type input "**********"
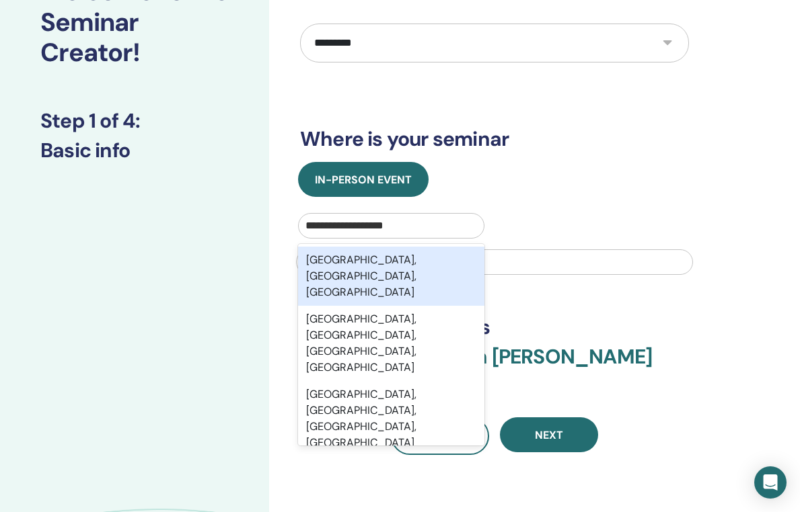
click at [388, 265] on div "Guangzhou, Guangdong, CHN" at bounding box center [391, 276] width 186 height 59
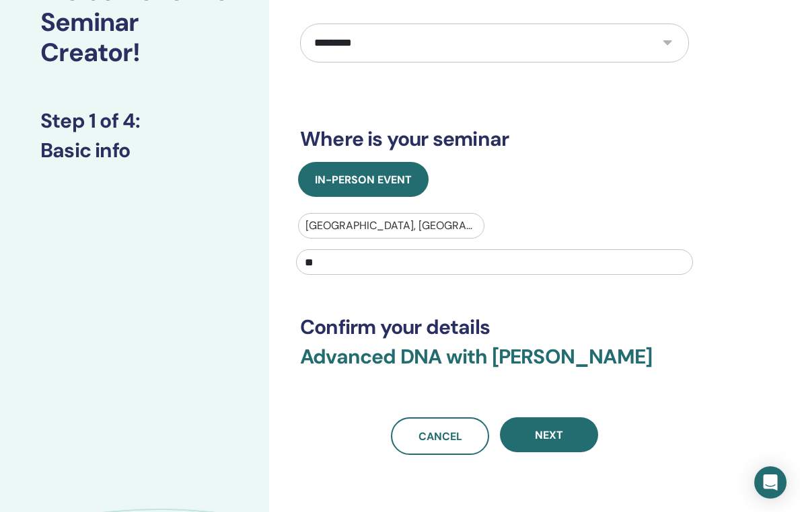
type input "*"
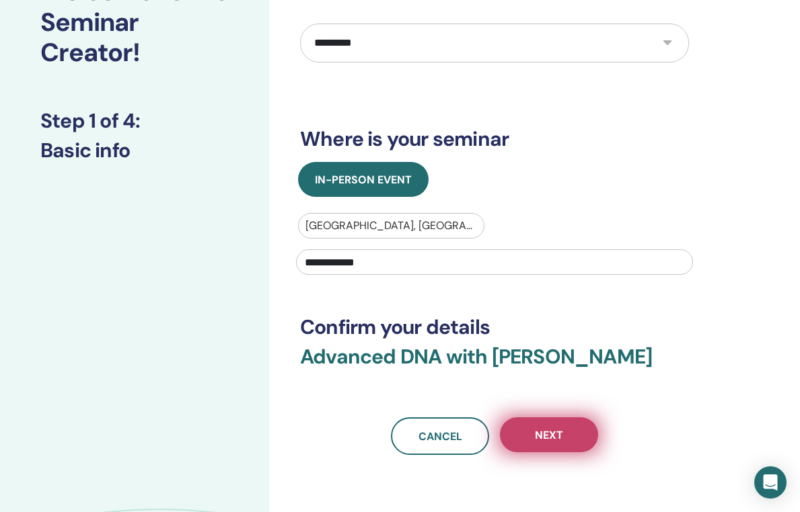
type input "**********"
click at [538, 441] on span "Next" at bounding box center [549, 435] width 28 height 14
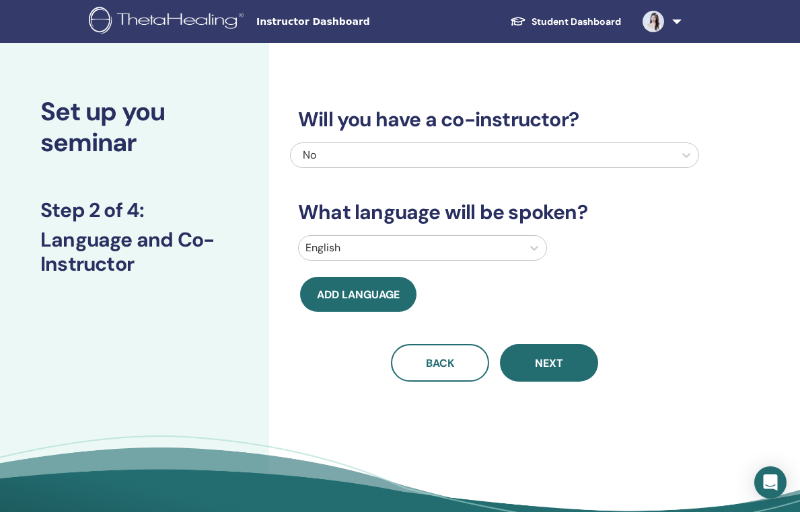
scroll to position [0, 0]
click at [531, 249] on icon at bounding box center [533, 247] width 13 height 13
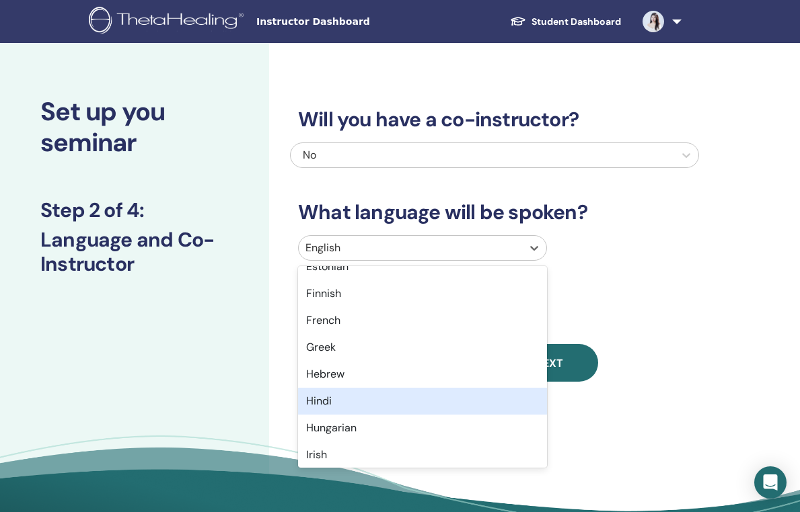
scroll to position [1068, 0]
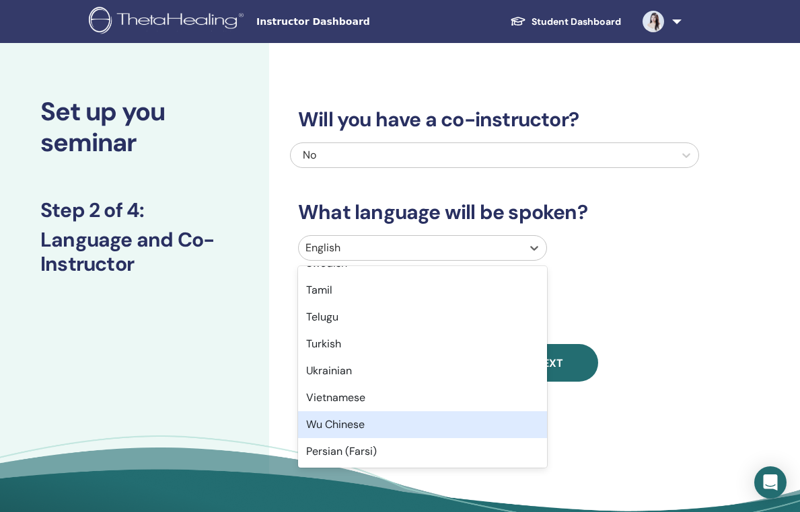
click at [432, 422] on div "Wu Chinese" at bounding box center [422, 425] width 249 height 27
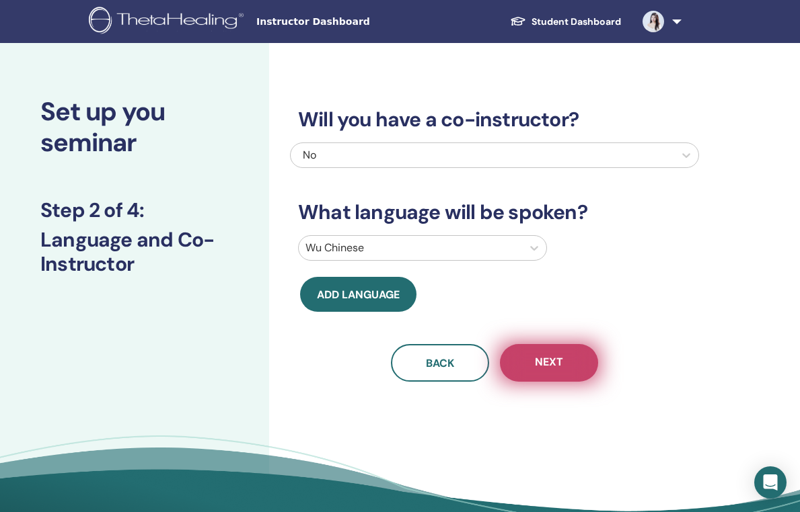
click at [543, 355] on span "Next" at bounding box center [549, 363] width 28 height 17
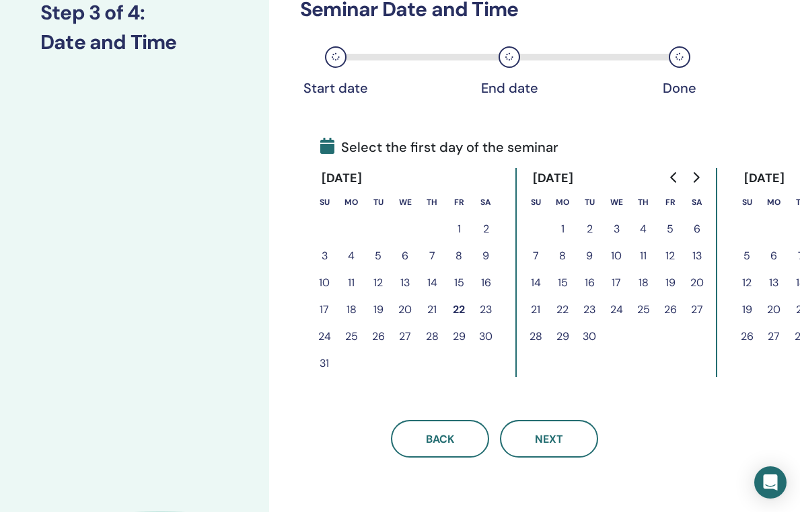
scroll to position [199, 0]
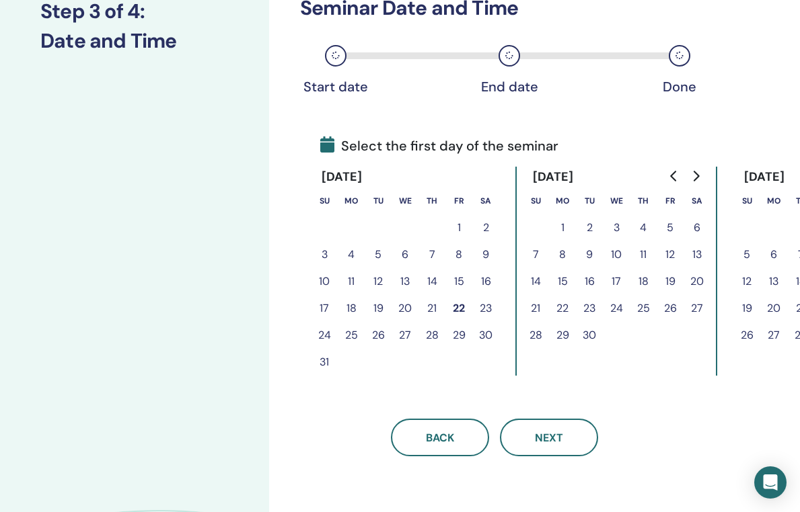
click at [326, 338] on button "24" at bounding box center [324, 335] width 27 height 27
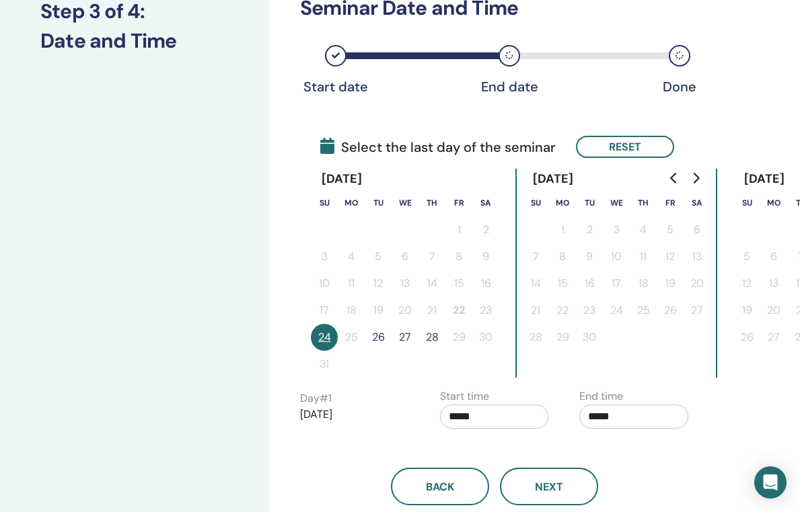
click at [377, 336] on button "26" at bounding box center [378, 337] width 27 height 27
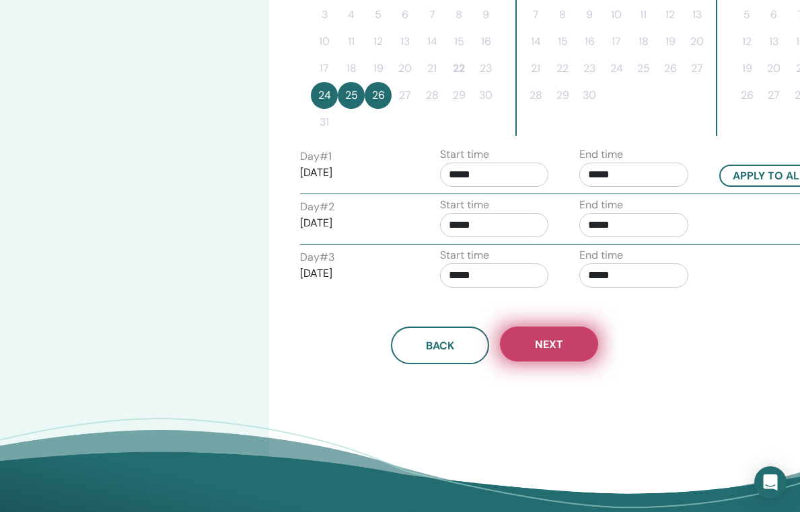
click at [536, 340] on span "Next" at bounding box center [549, 345] width 28 height 14
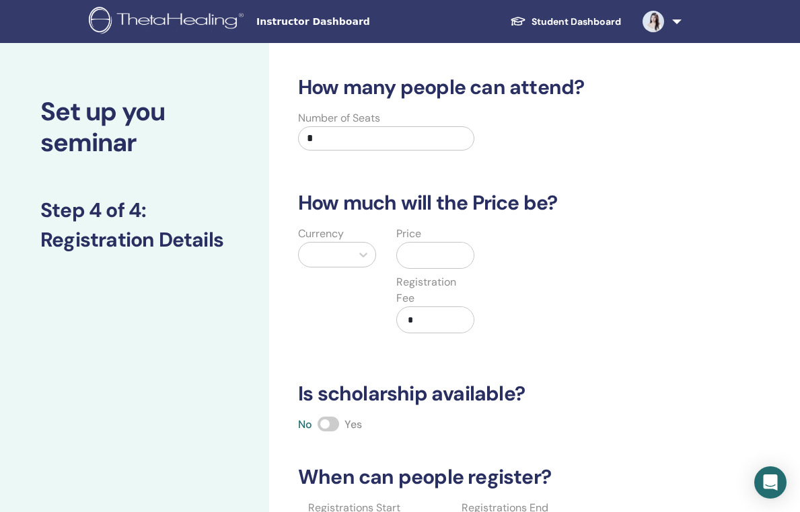
scroll to position [0, 0]
drag, startPoint x: 377, startPoint y: 132, endPoint x: 237, endPoint y: 127, distance: 139.3
click at [238, 128] on div "Set up you seminar Step 4 of 4 : Registration Details How many people can atten…" at bounding box center [403, 429] width 807 height 773
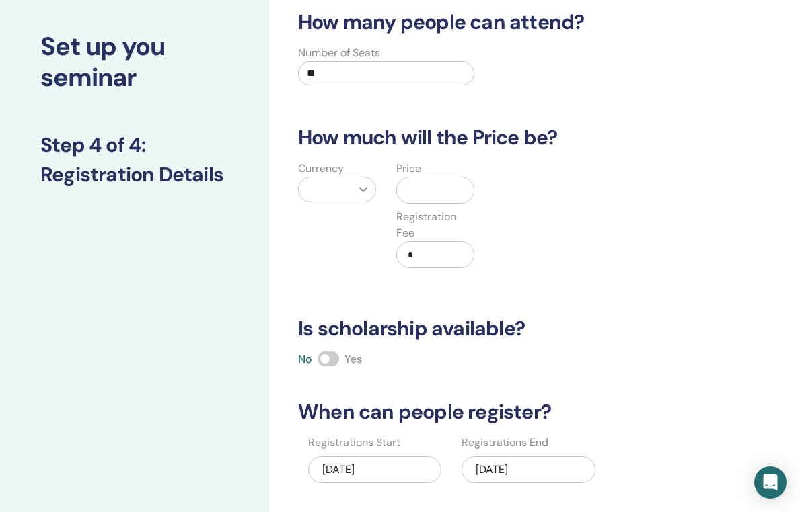
type input "**"
click at [367, 189] on icon at bounding box center [362, 189] width 13 height 13
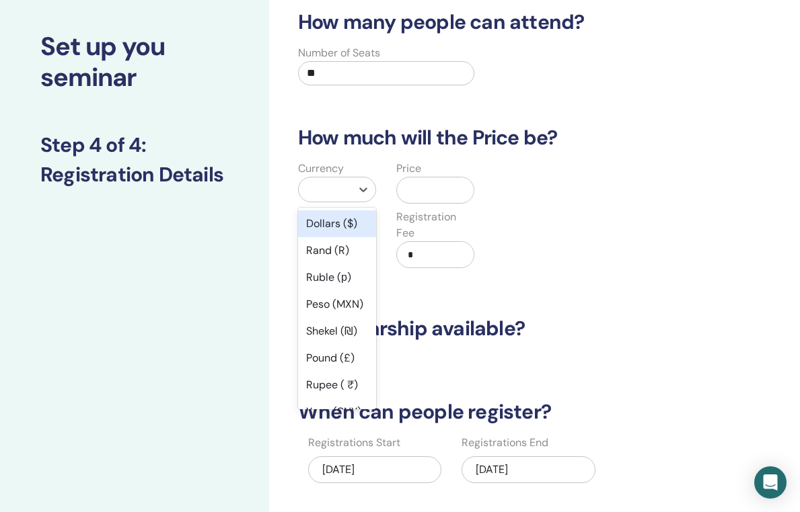
click at [342, 227] on div "Dollars ($)" at bounding box center [337, 224] width 78 height 27
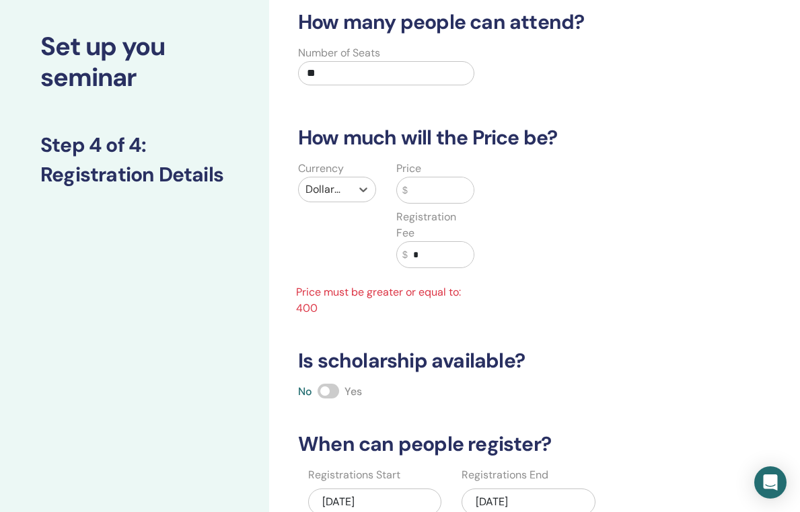
click at [428, 193] on input "text" at bounding box center [441, 191] width 66 height 26
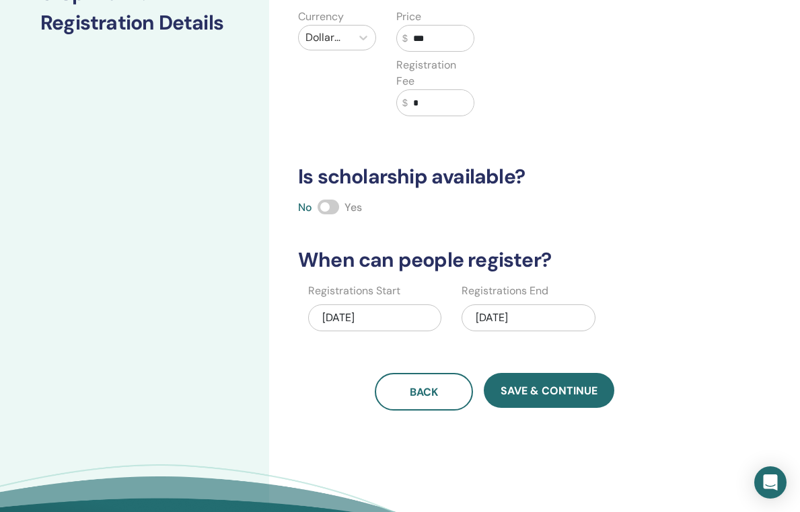
scroll to position [227, 0]
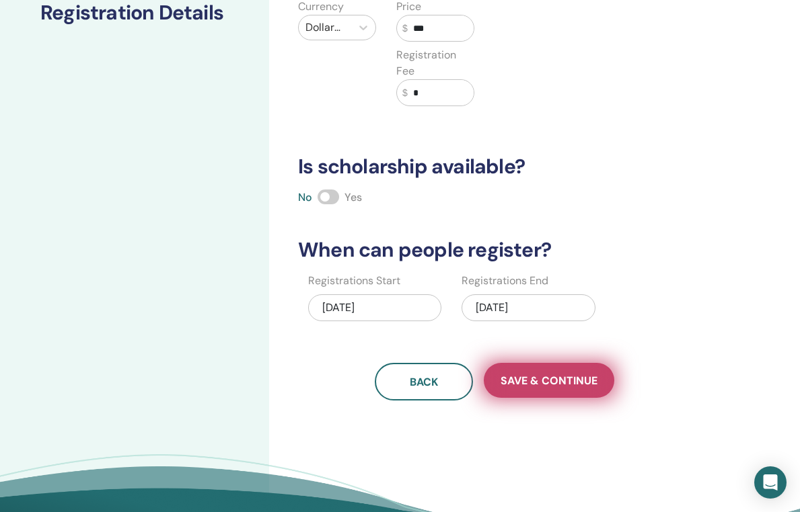
type input "***"
click at [545, 375] on span "Save & Continue" at bounding box center [548, 381] width 97 height 14
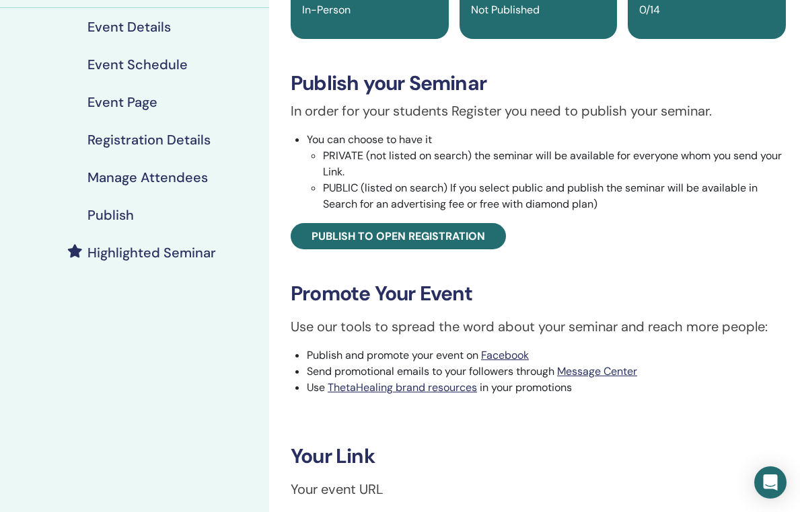
scroll to position [250, 0]
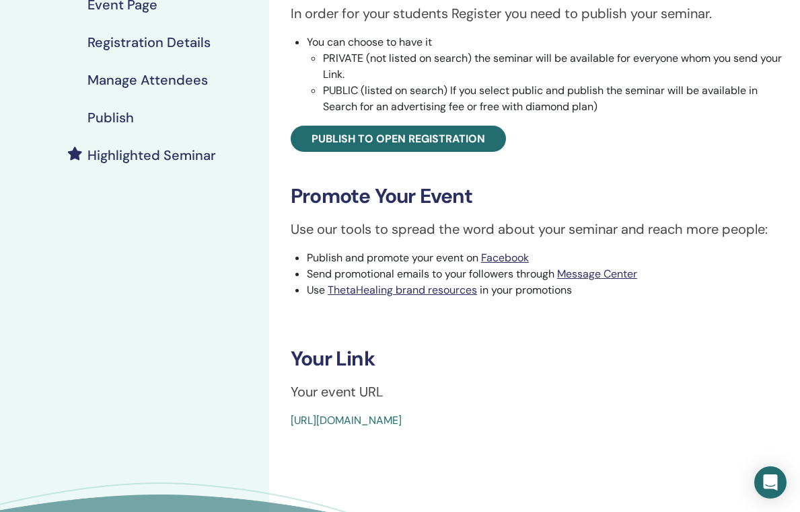
drag, startPoint x: 597, startPoint y: 418, endPoint x: 280, endPoint y: 421, distance: 316.1
click at [280, 422] on div "Advanced DNA Event Type In-Person Event Status Not Published Registrations 0/14…" at bounding box center [538, 127] width 522 height 603
drag, startPoint x: 336, startPoint y: 426, endPoint x: 502, endPoint y: 417, distance: 166.4
click at [402, 417] on link "https://www.thetahealing.com/seminar-375478-details.html" at bounding box center [346, 421] width 111 height 14
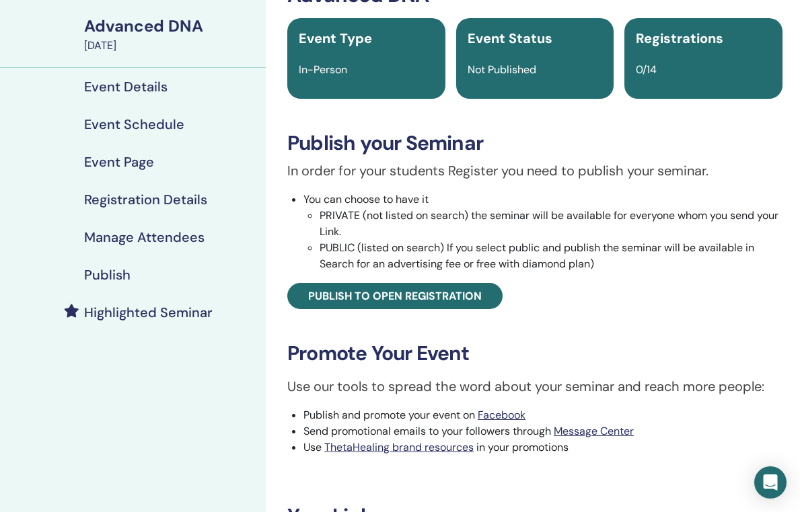
scroll to position [82, 3]
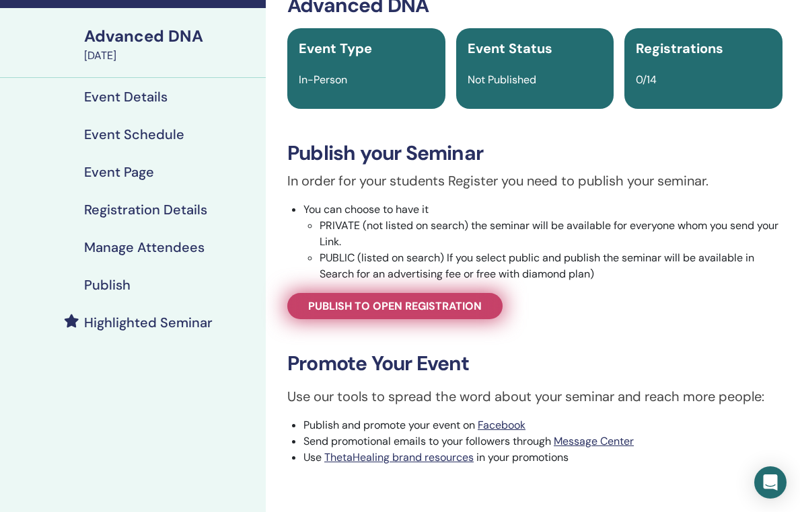
click at [450, 301] on span "Publish to open registration" at bounding box center [395, 306] width 174 height 14
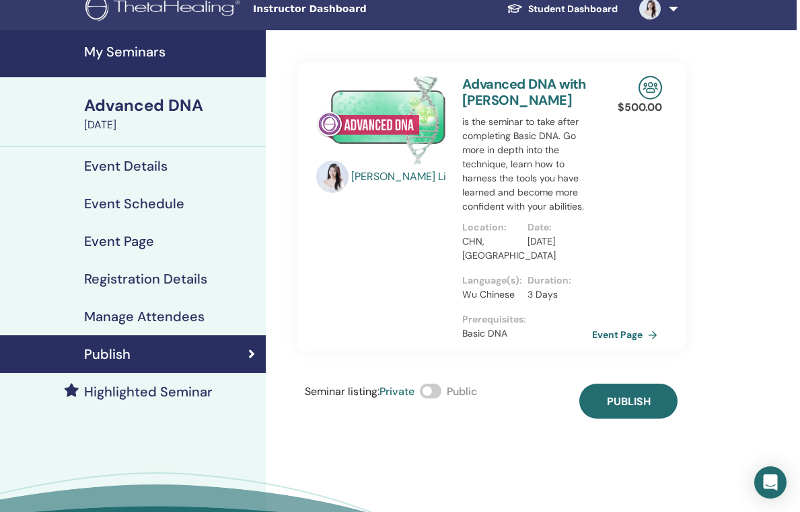
scroll to position [11, 5]
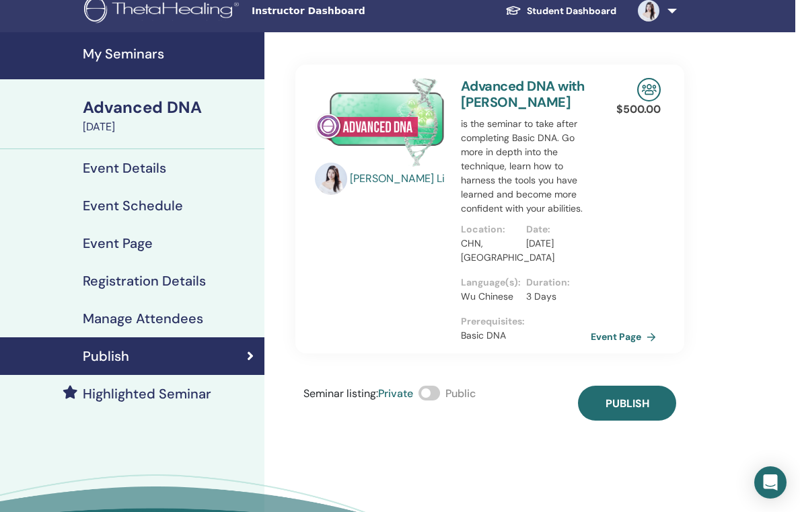
click at [434, 394] on span at bounding box center [429, 393] width 22 height 15
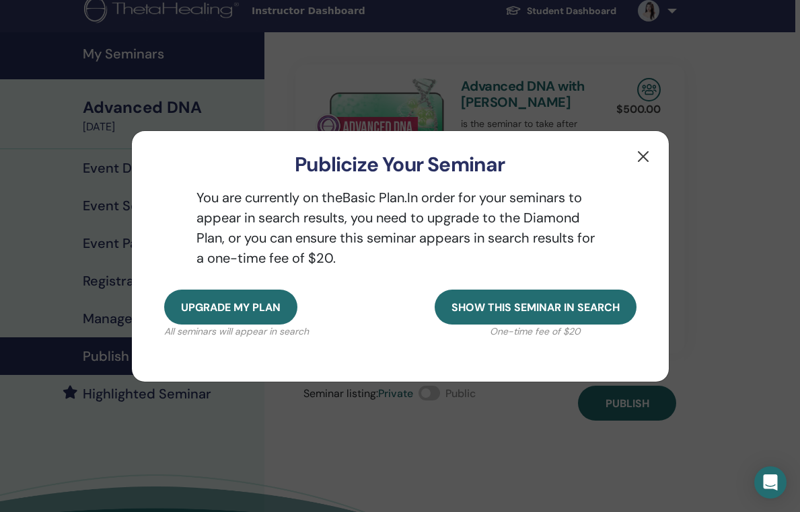
click at [645, 153] on button "button" at bounding box center [643, 157] width 22 height 22
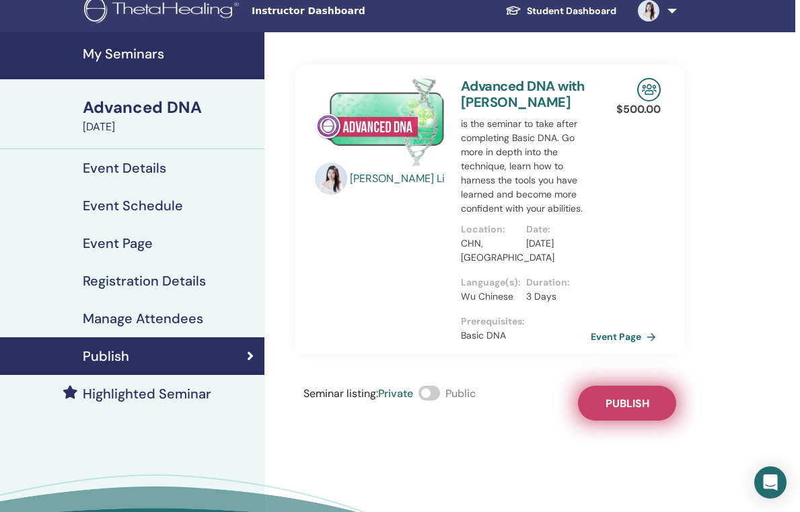
click at [619, 393] on button "Publish" at bounding box center [627, 403] width 98 height 35
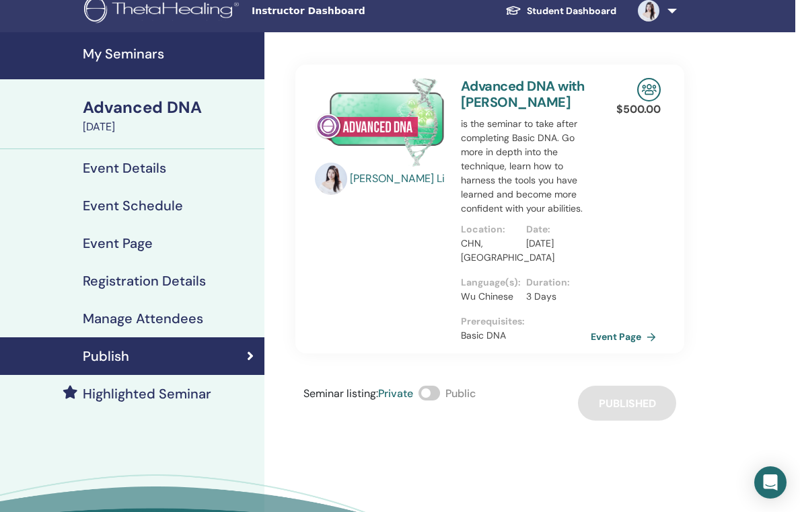
click at [137, 104] on div "Advanced DNA" at bounding box center [170, 107] width 174 height 23
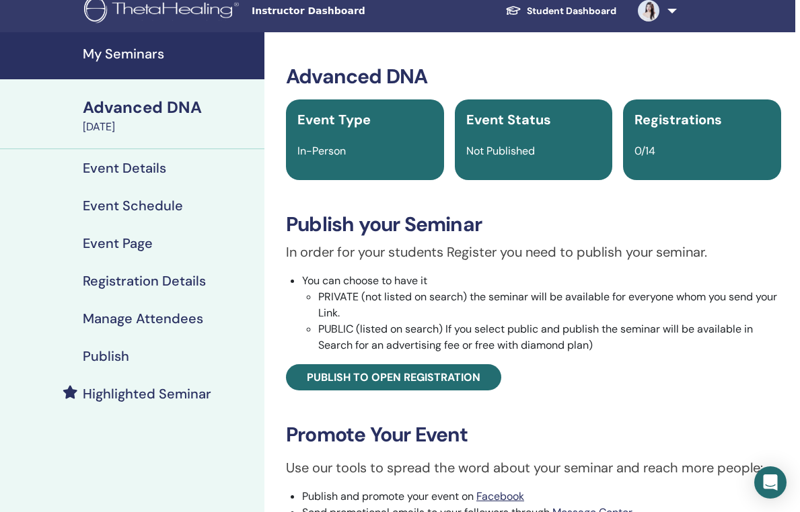
click at [147, 58] on h4 "My Seminars" at bounding box center [170, 54] width 174 height 16
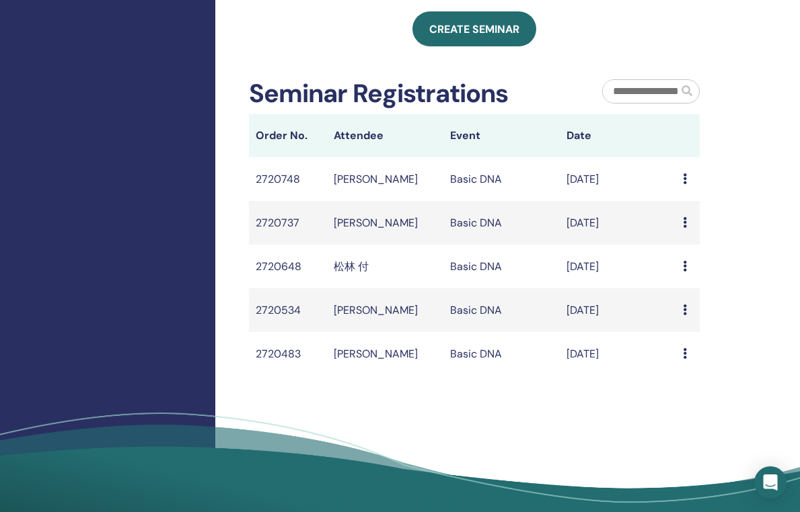
scroll to position [617, 2]
